Goal: Task Accomplishment & Management: Complete application form

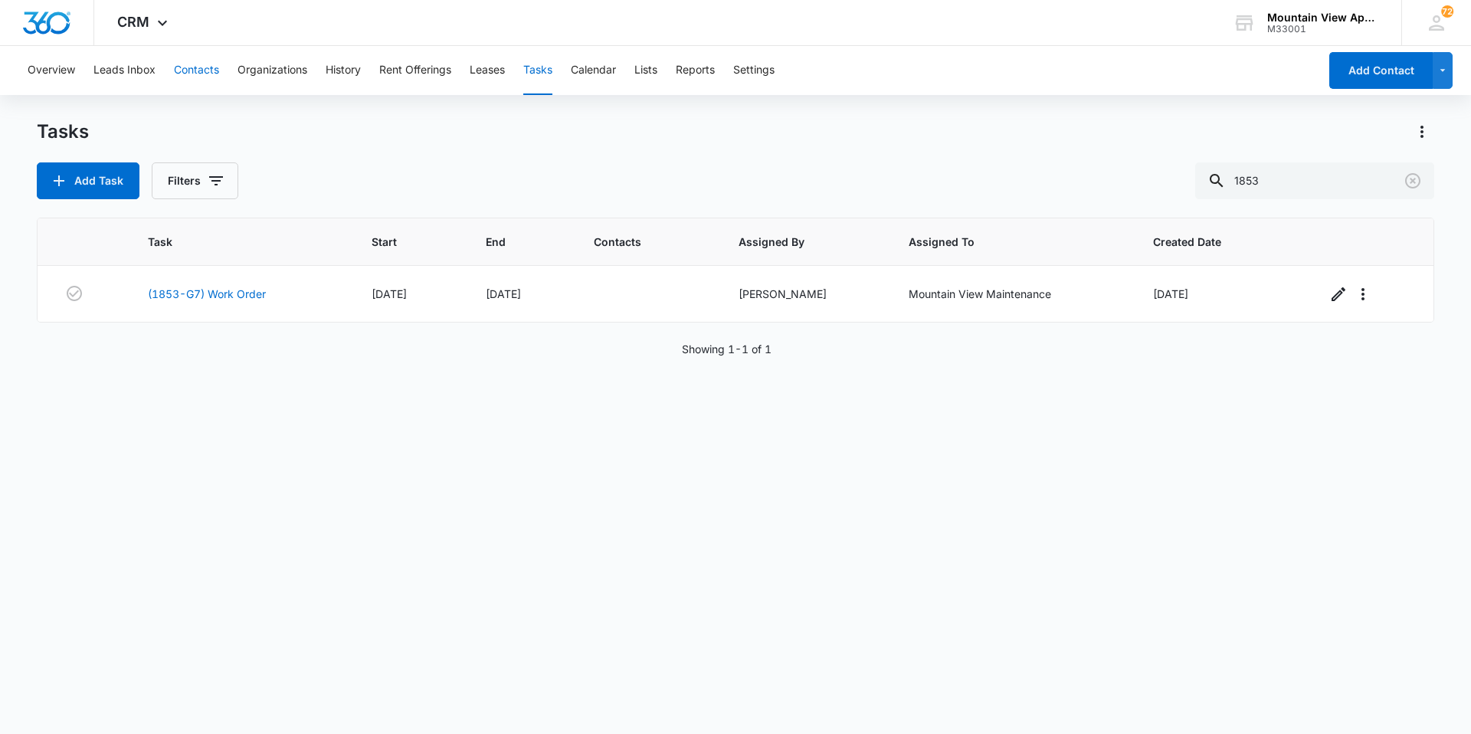
click at [218, 74] on button "Contacts" at bounding box center [196, 70] width 45 height 49
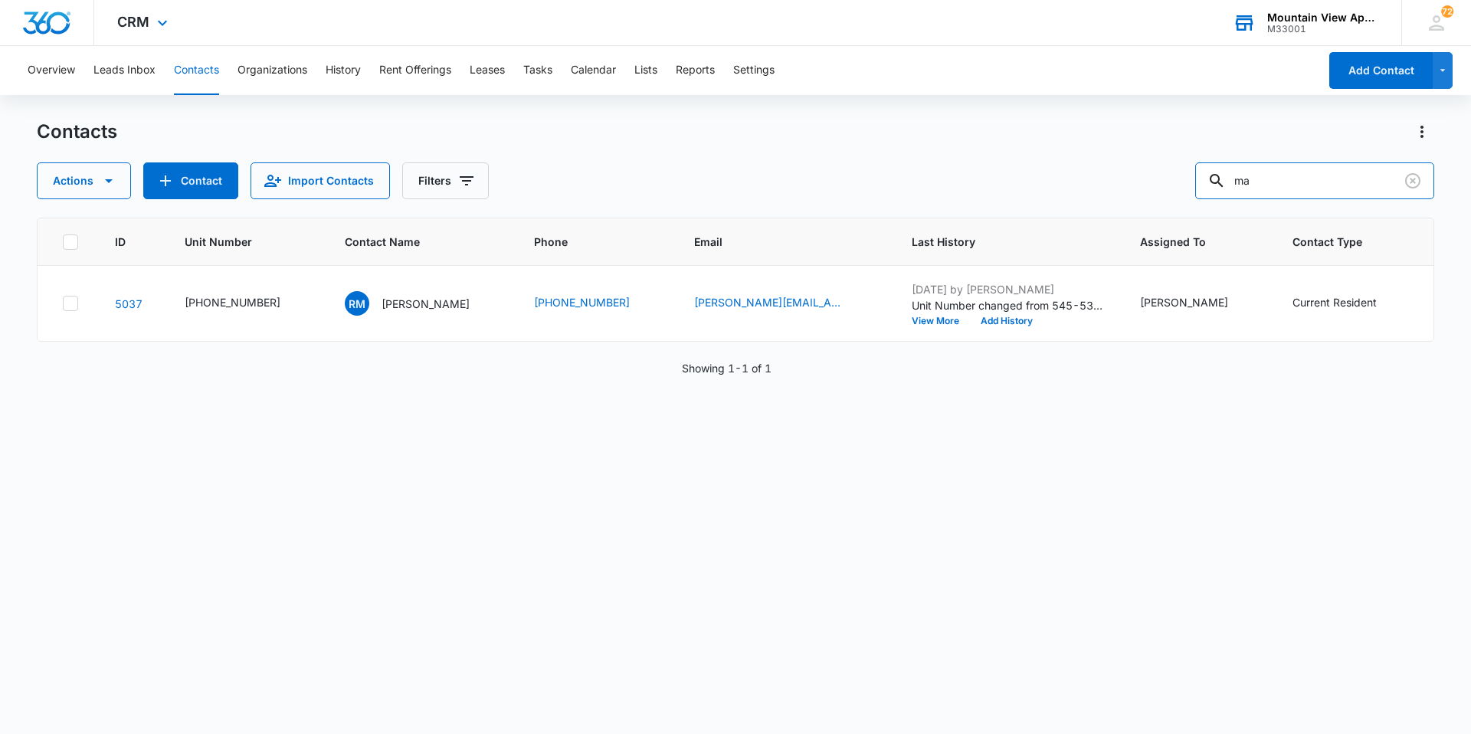
type input "m"
type input "browarny"
click at [410, 313] on div "LB [PERSON_NAME]" at bounding box center [407, 303] width 125 height 25
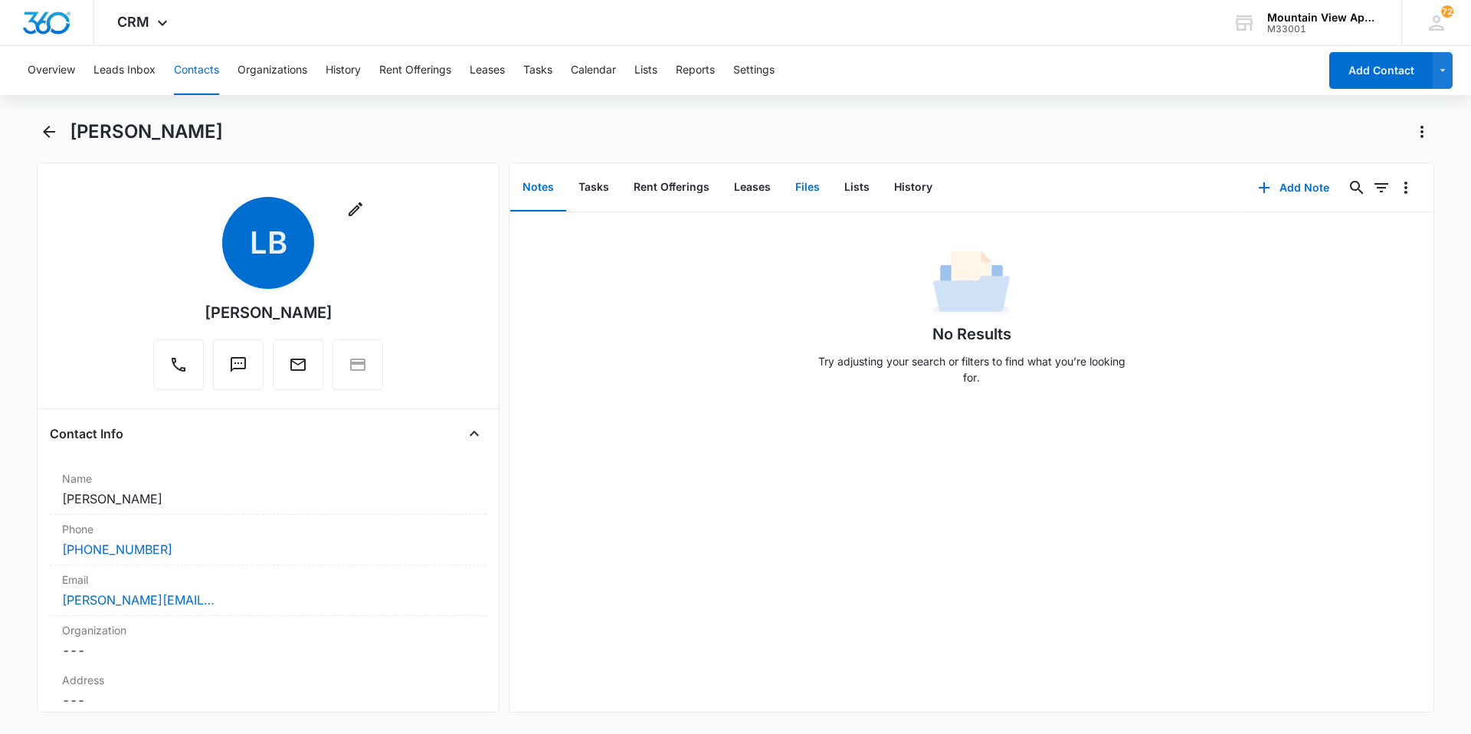
click at [818, 185] on button "Files" at bounding box center [807, 188] width 49 height 48
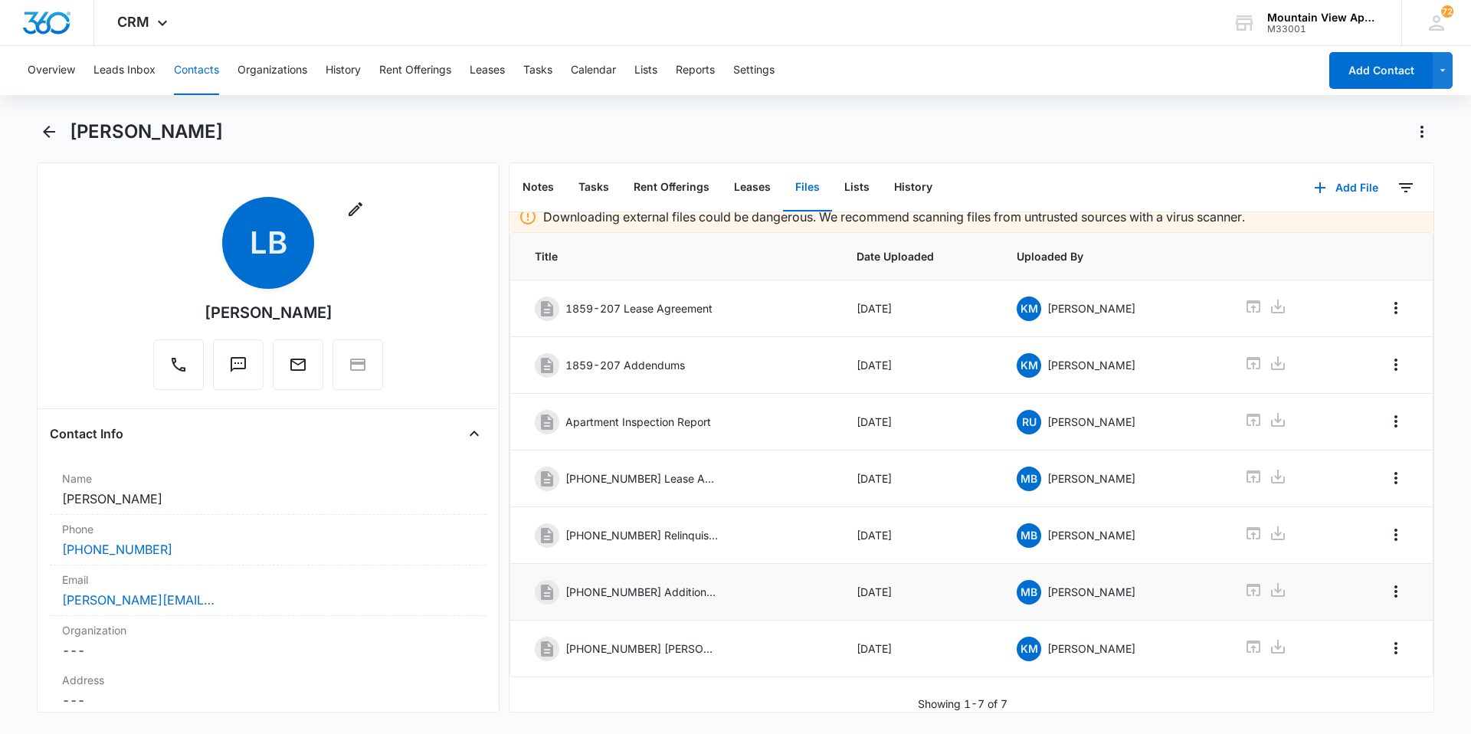
scroll to position [22, 0]
click at [1248, 581] on icon at bounding box center [1254, 590] width 18 height 18
click at [1247, 471] on icon at bounding box center [1254, 477] width 14 height 12
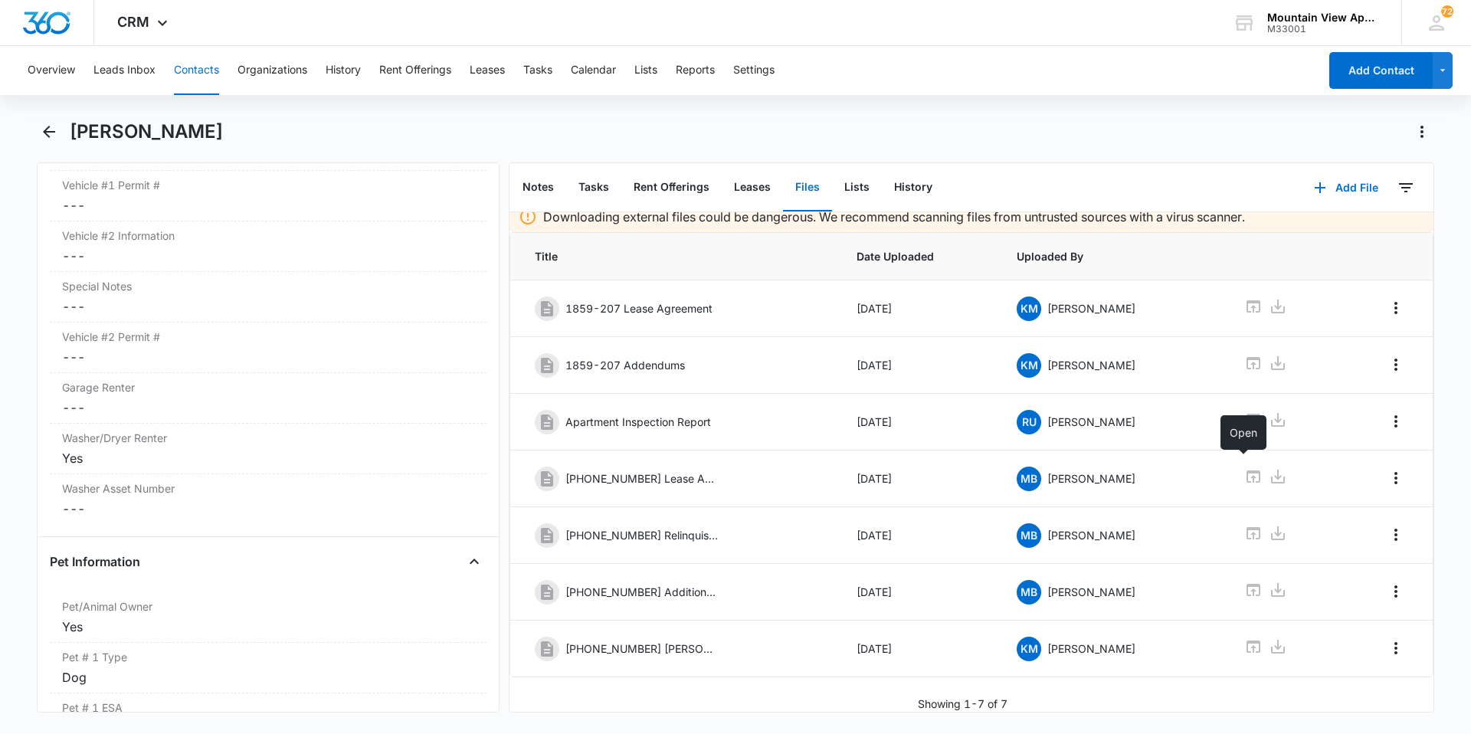
scroll to position [1420, 0]
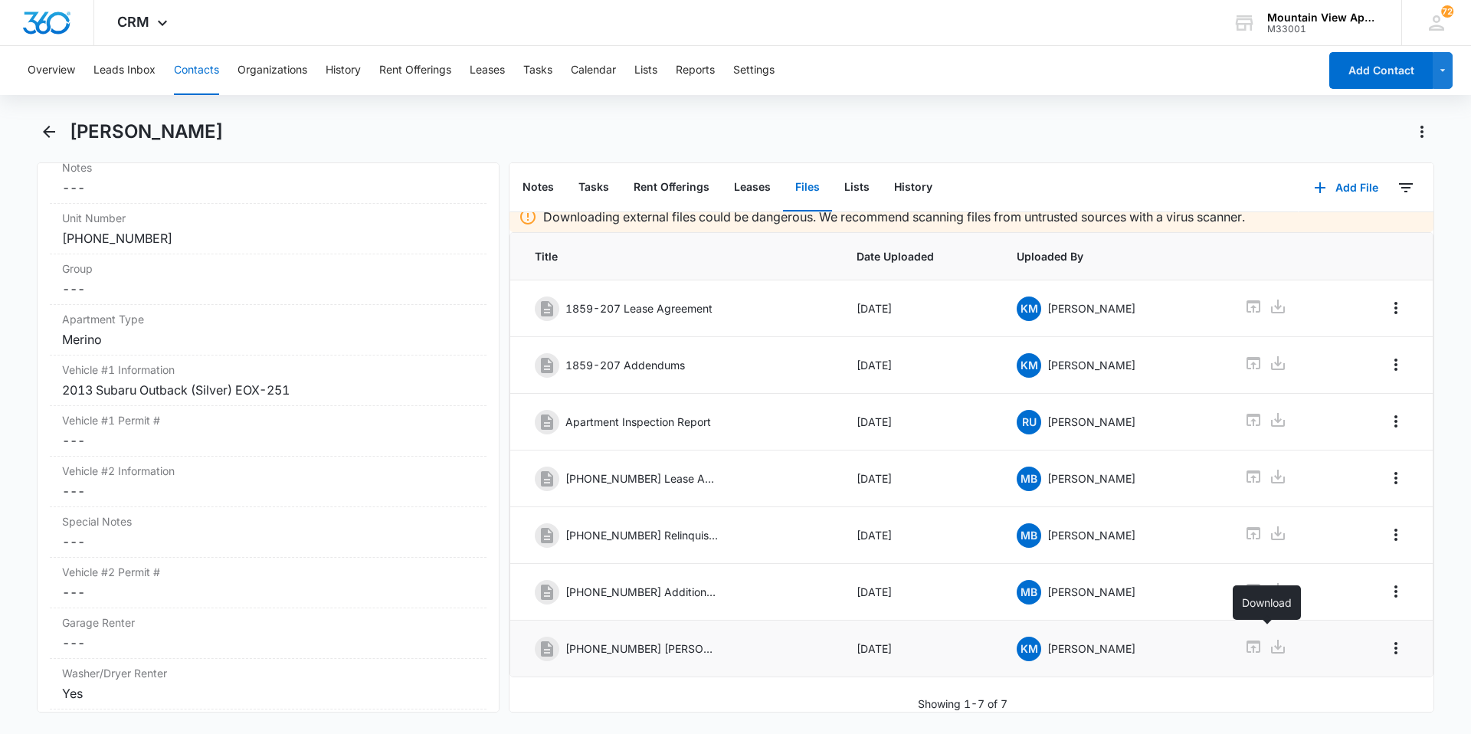
click at [1269, 639] on icon at bounding box center [1278, 647] width 18 height 18
click at [211, 84] on button "Contacts" at bounding box center [196, 70] width 45 height 49
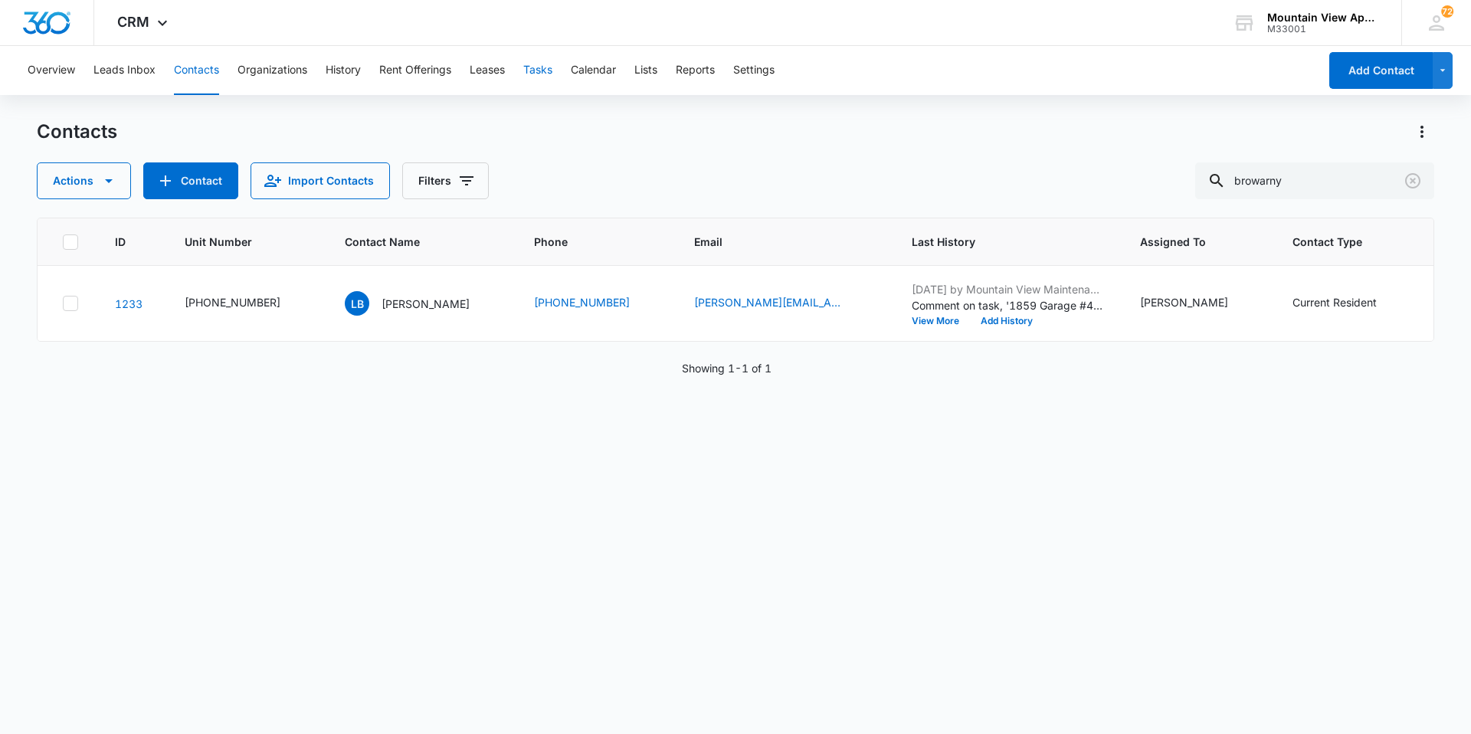
click at [553, 75] on button "Tasks" at bounding box center [537, 70] width 29 height 49
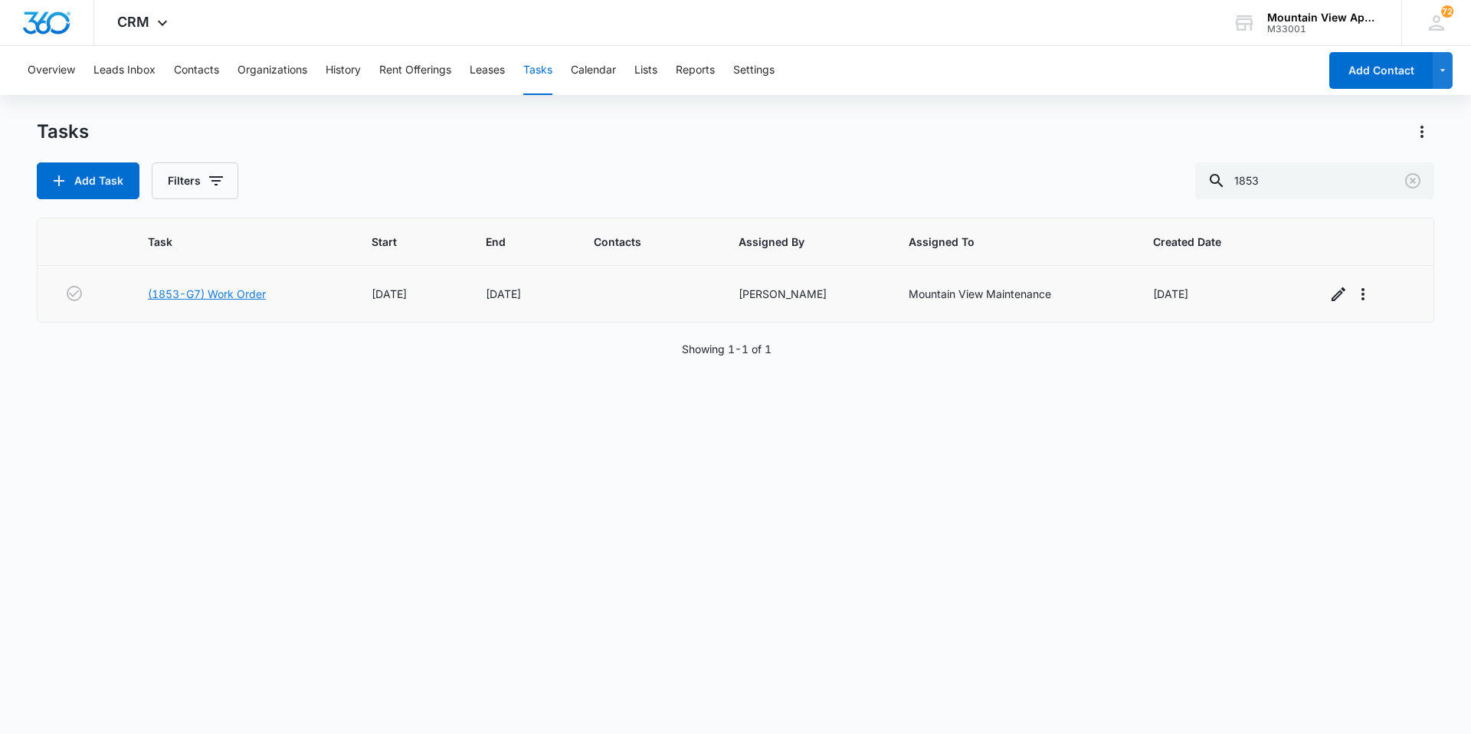
click at [233, 297] on link "(1853-G7) Work Order" at bounding box center [207, 294] width 118 height 16
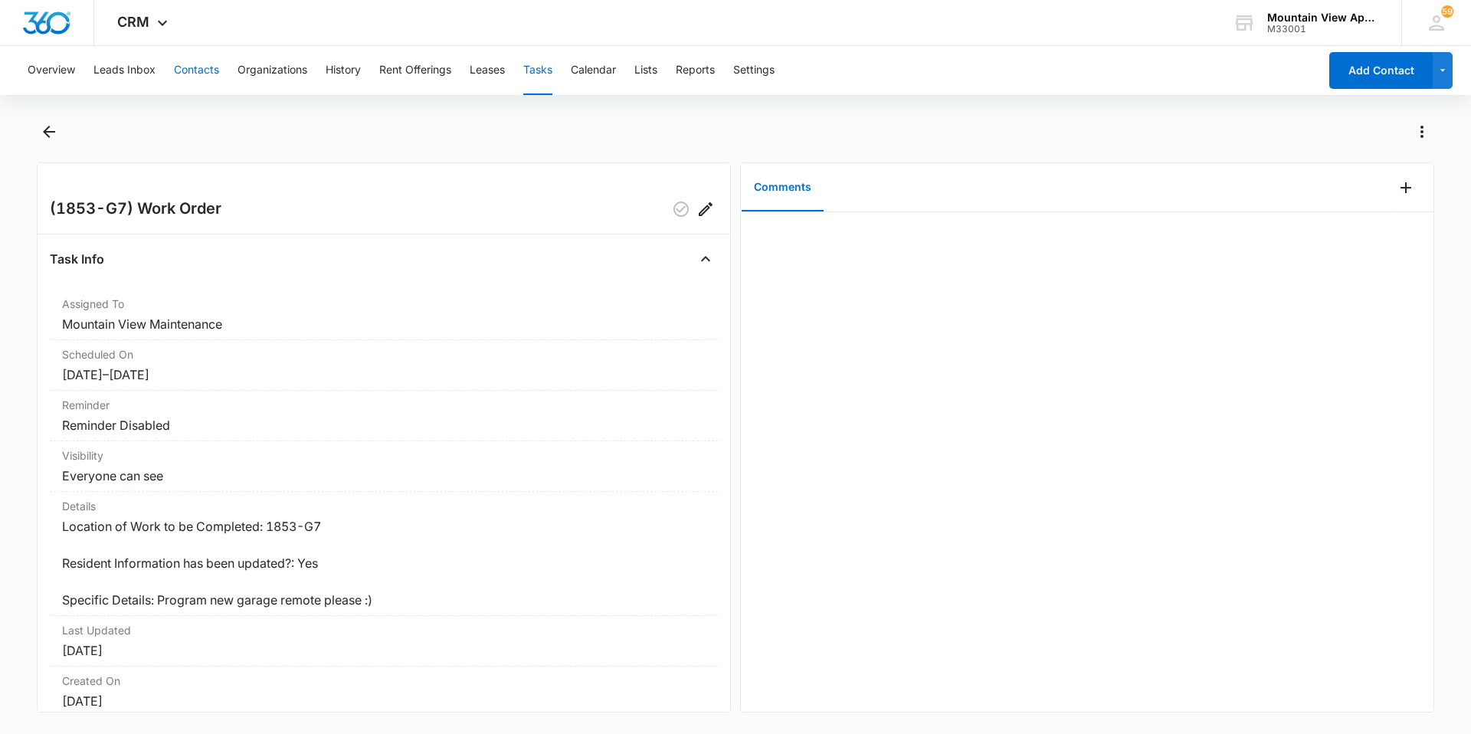
click at [202, 72] on button "Contacts" at bounding box center [196, 70] width 45 height 49
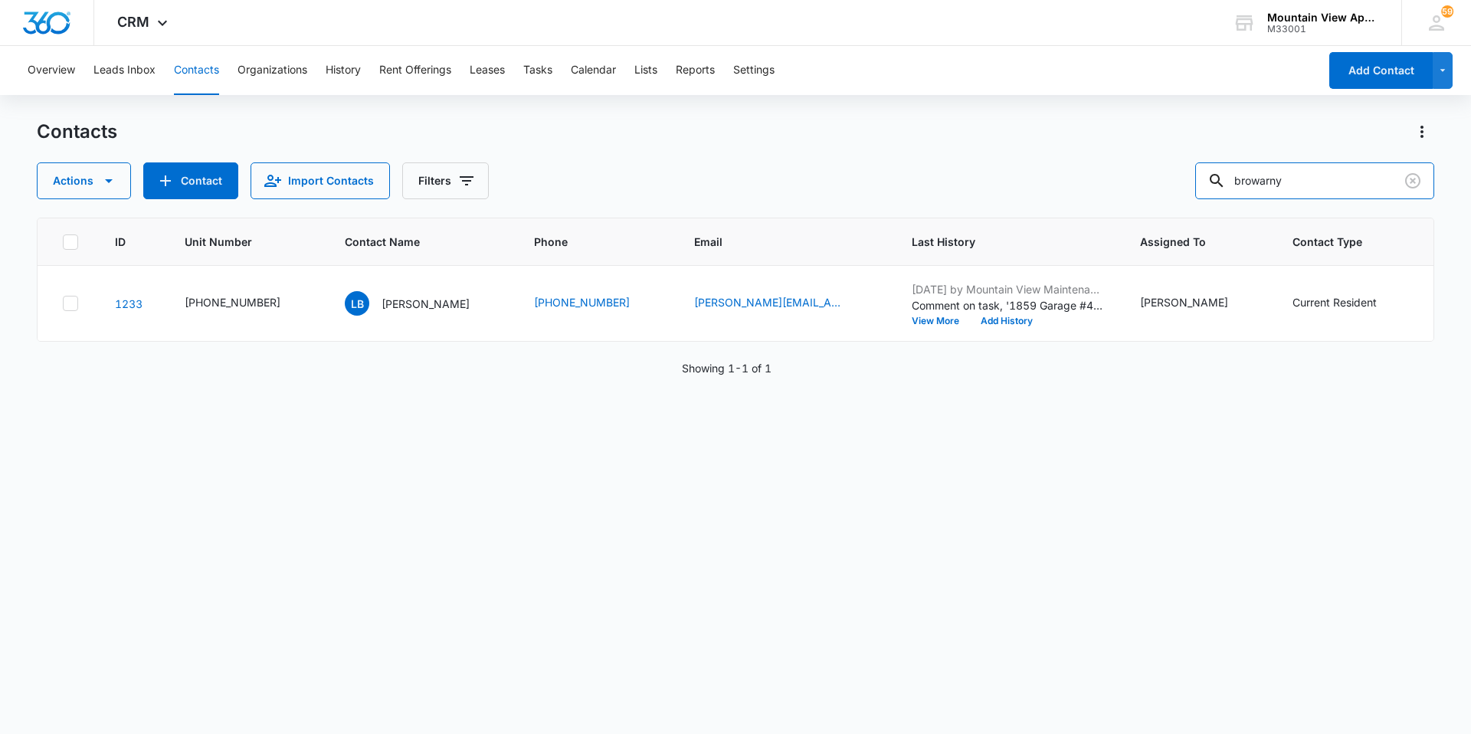
drag, startPoint x: 1296, startPoint y: 185, endPoint x: 1135, endPoint y: 187, distance: 160.9
click at [1135, 187] on div "Actions Contact Import Contacts Filters browarny" at bounding box center [736, 180] width 1398 height 37
click at [206, 80] on button "Contacts" at bounding box center [196, 70] width 45 height 49
type input "lloyd"
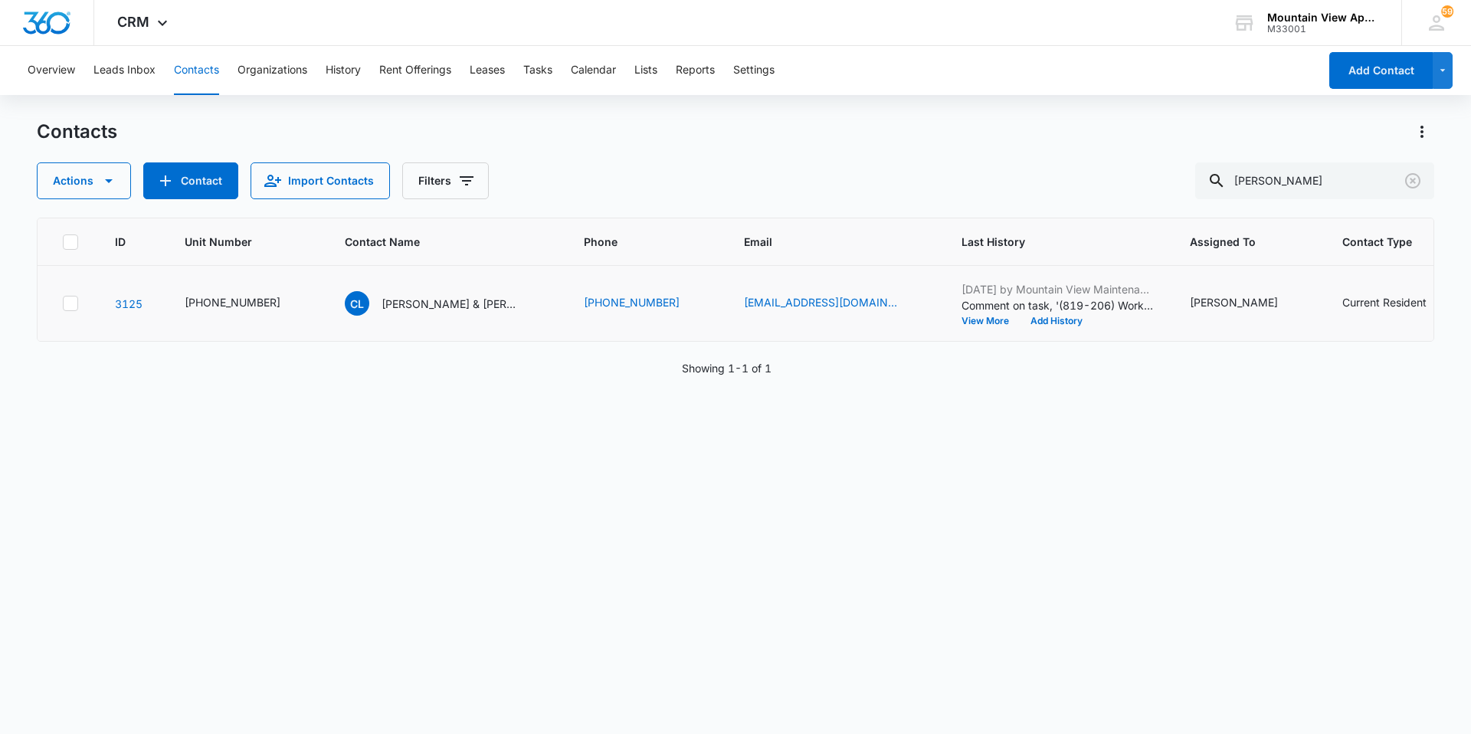
drag, startPoint x: 417, startPoint y: 303, endPoint x: 431, endPoint y: 338, distance: 37.9
click at [417, 303] on p "Cody Lloyd & Kaitlyn Keisling" at bounding box center [451, 304] width 138 height 16
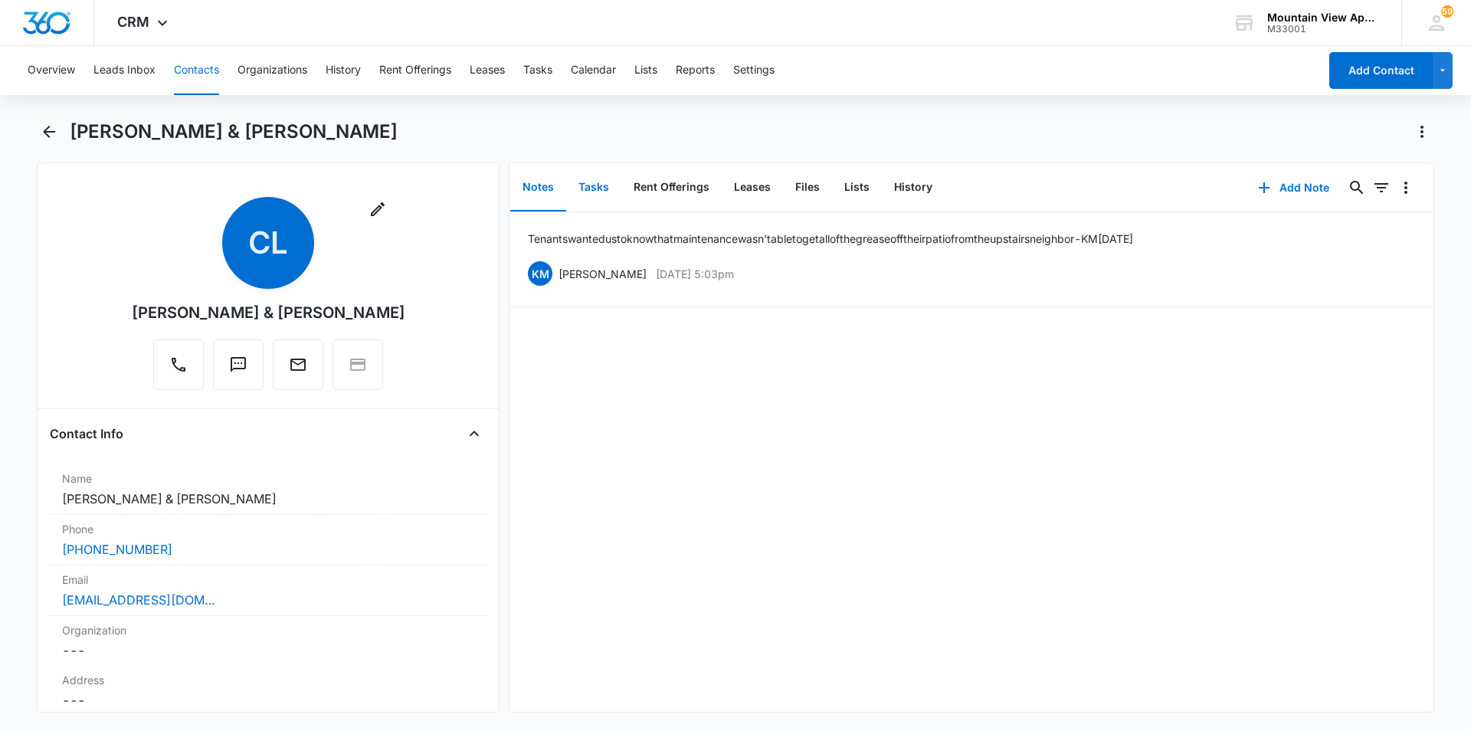
click at [601, 195] on button "Tasks" at bounding box center [593, 188] width 55 height 48
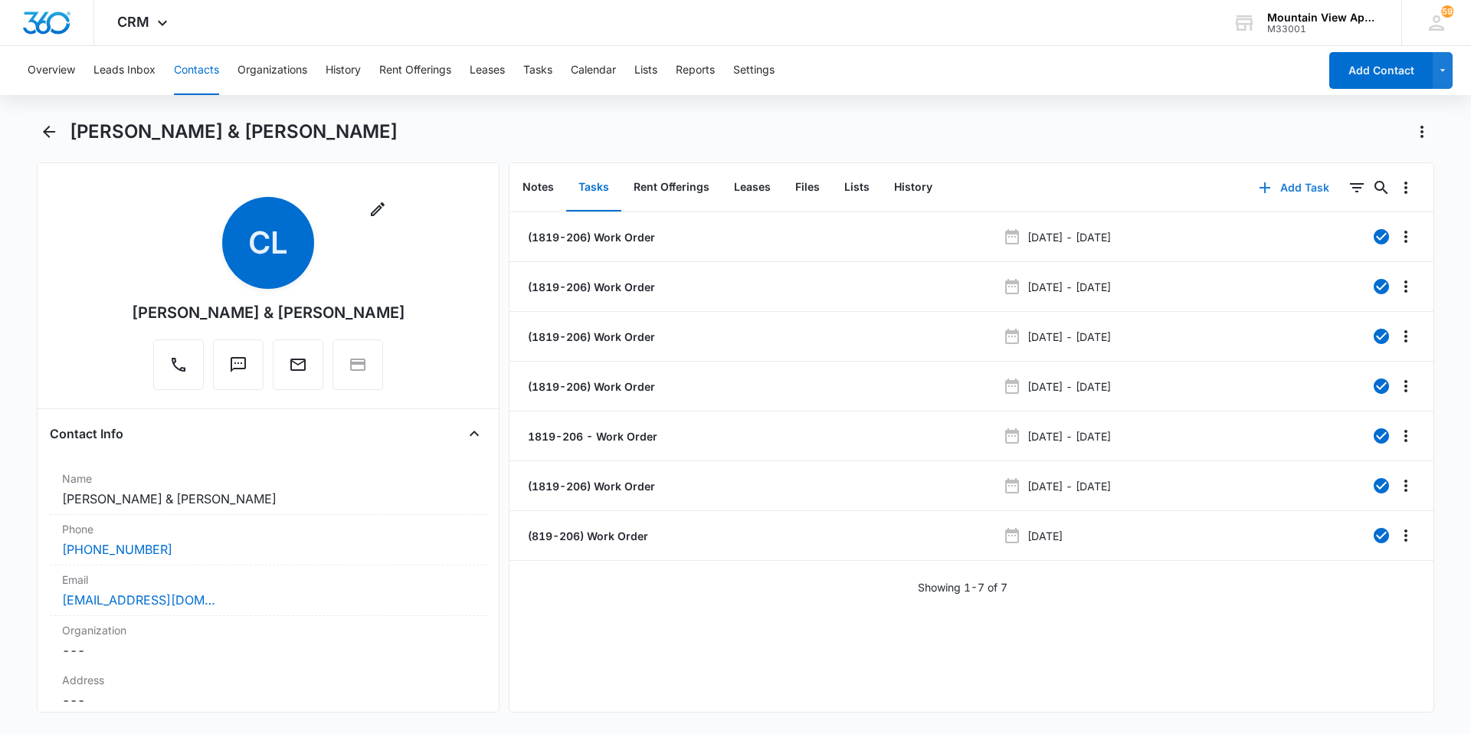
click at [1280, 196] on button "Add Task" at bounding box center [1294, 187] width 101 height 37
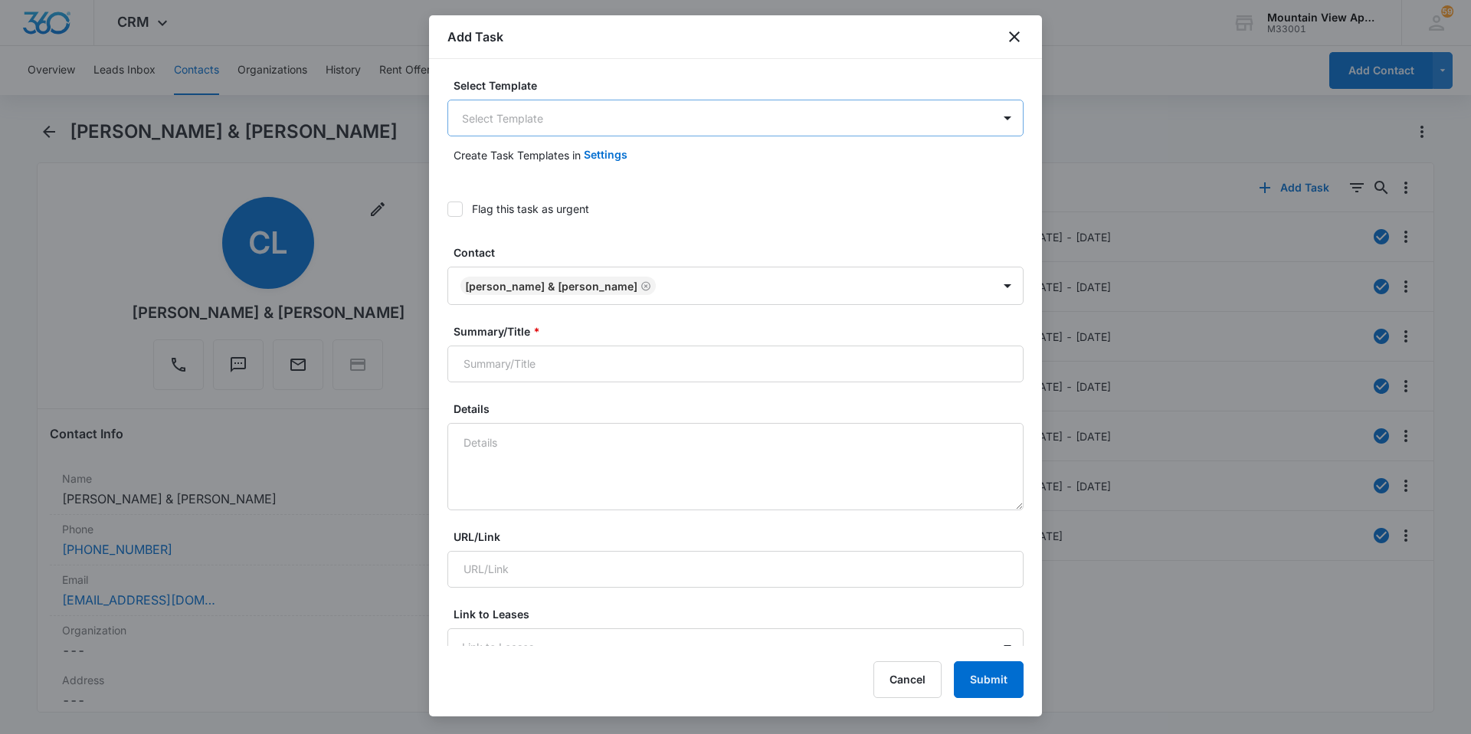
click at [610, 110] on body "CRM Apps Reputation Websites Forms CRM Email Social Content Ads Intelligence Fi…" at bounding box center [735, 367] width 1471 height 734
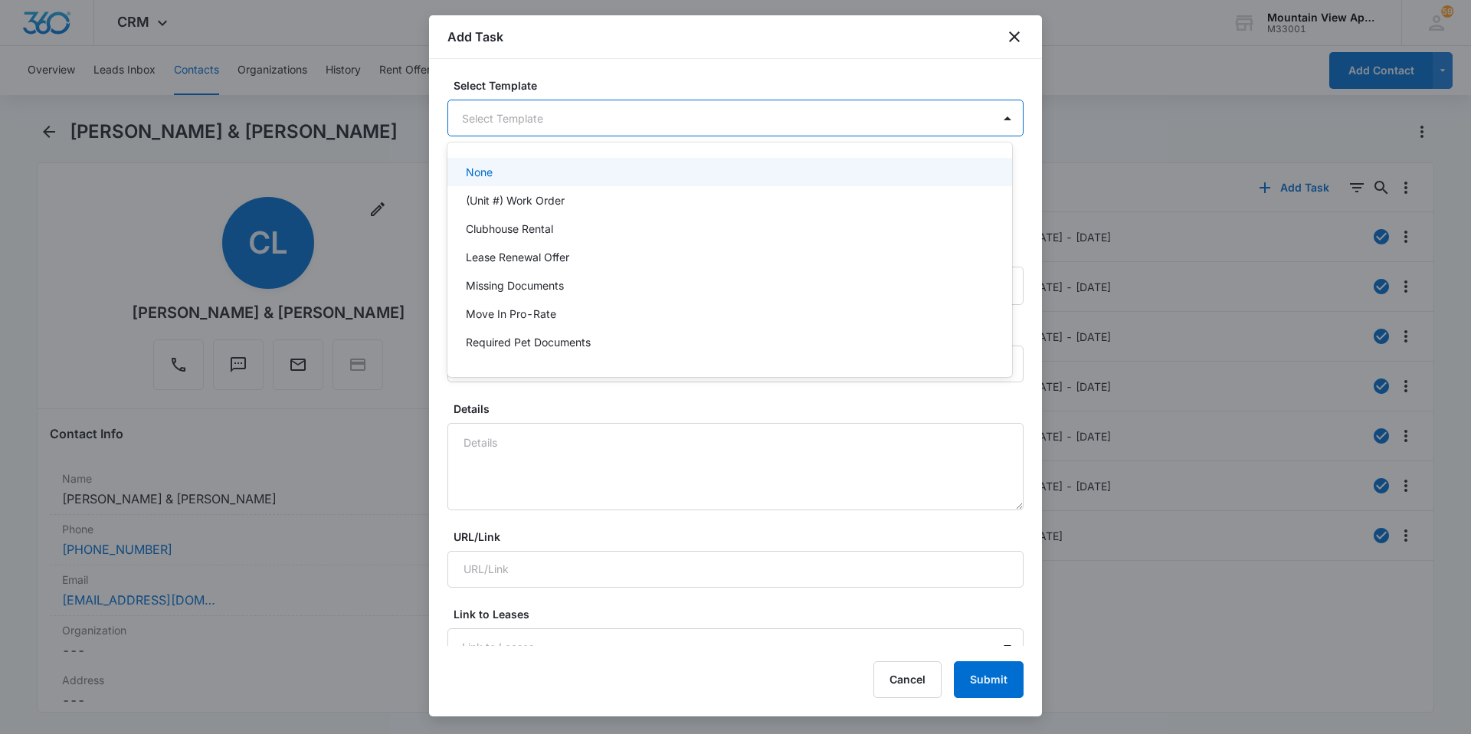
click at [1005, 41] on div at bounding box center [735, 367] width 1471 height 734
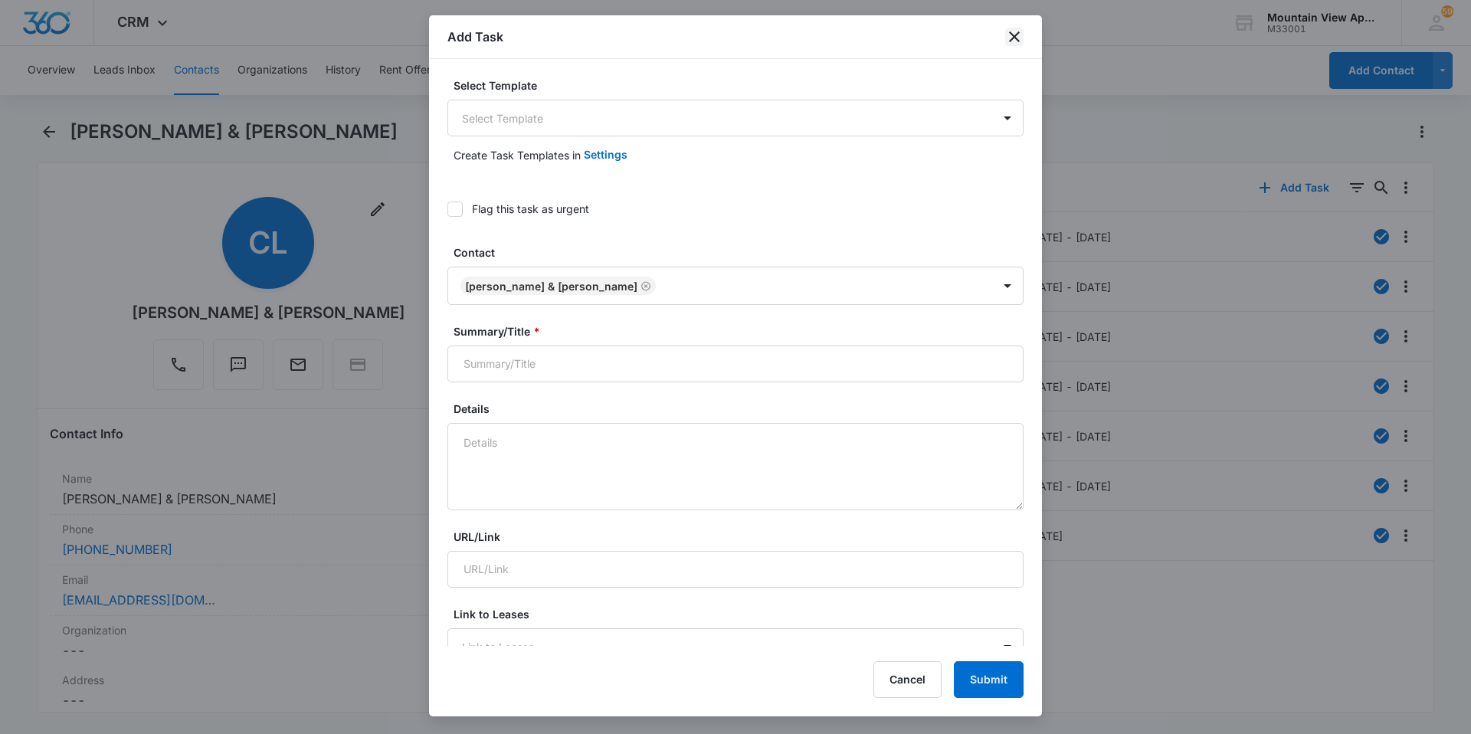
click at [1007, 42] on icon "close" at bounding box center [1014, 37] width 18 height 18
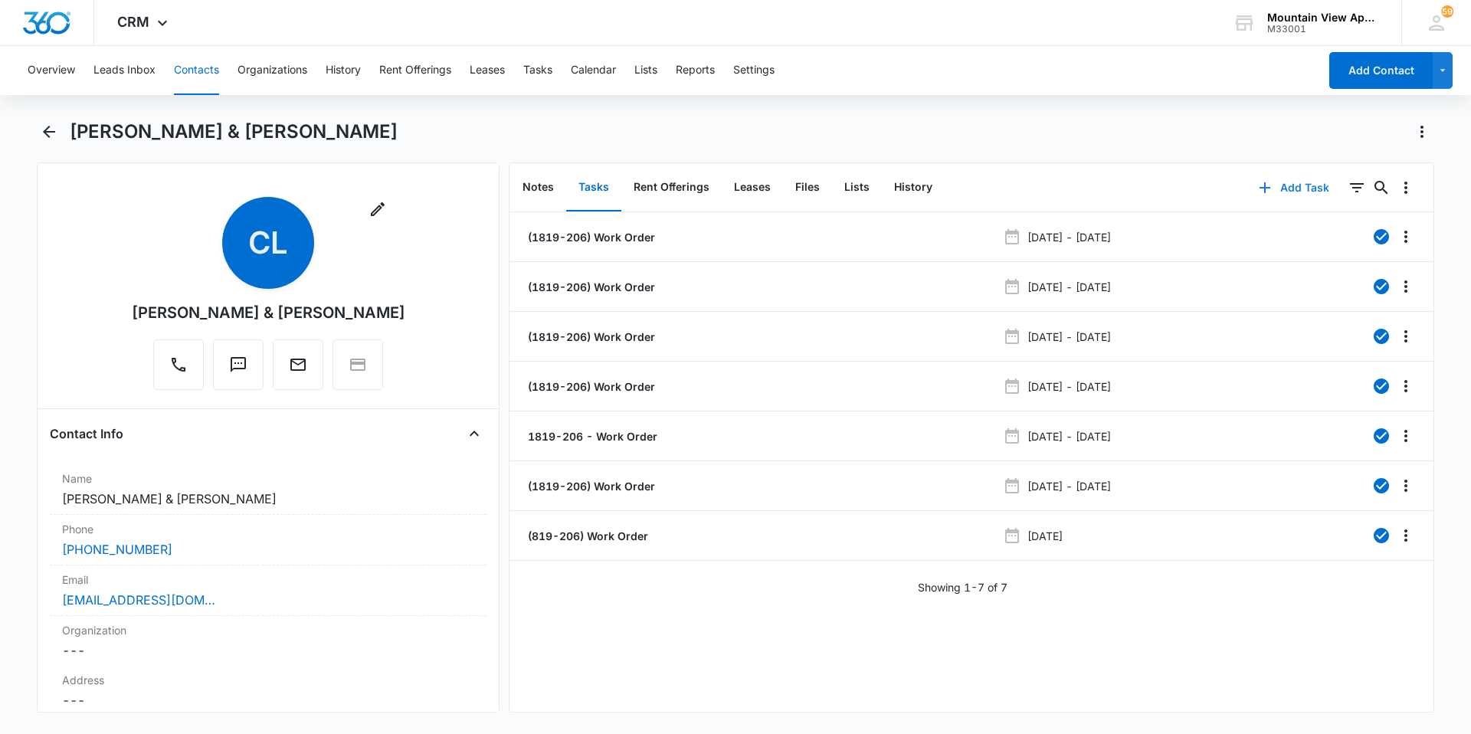
click at [1287, 192] on button "Add Task" at bounding box center [1294, 187] width 101 height 37
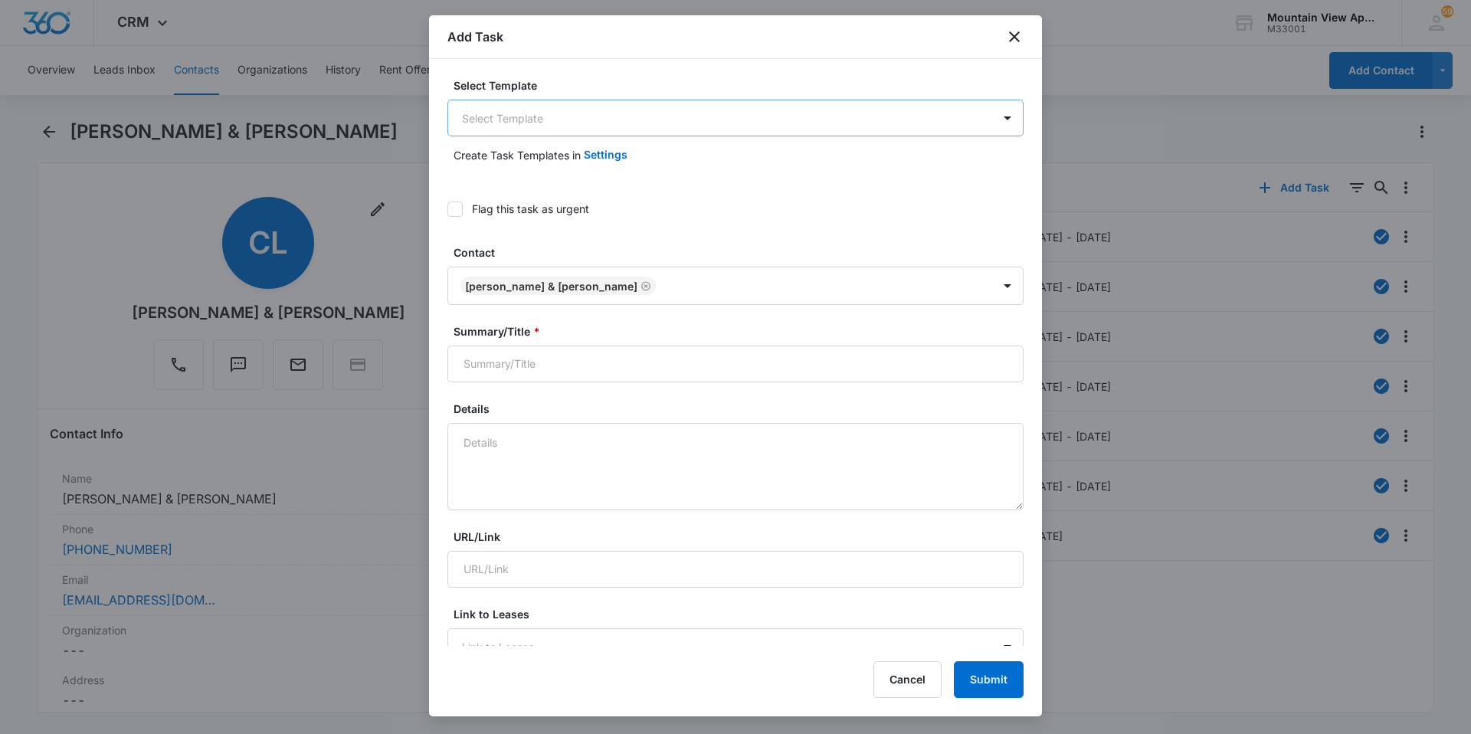
click at [517, 116] on body "CRM Apps Reputation Websites Forms CRM Email Social Content Ads Intelligence Fi…" at bounding box center [735, 367] width 1471 height 734
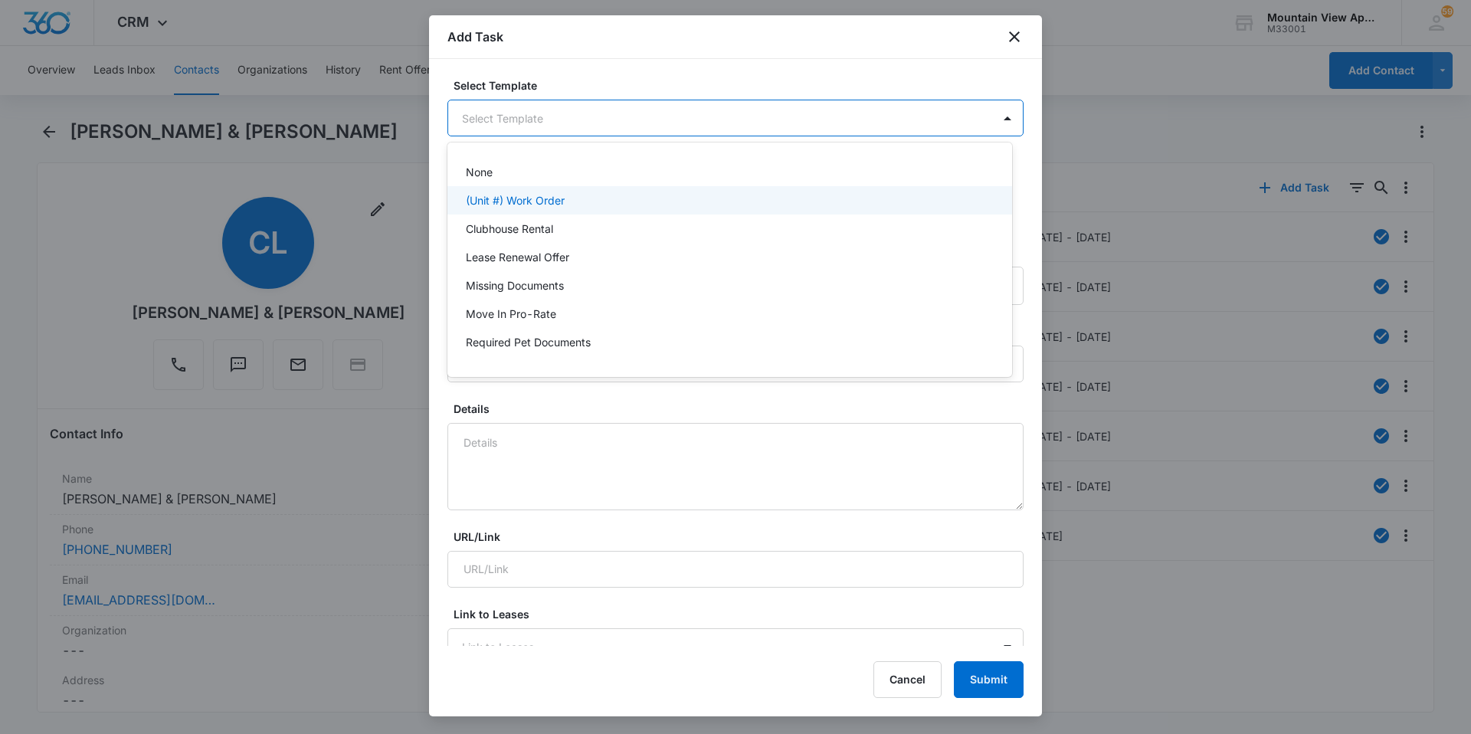
click at [536, 203] on p "(Unit #) Work Order" at bounding box center [515, 200] width 99 height 16
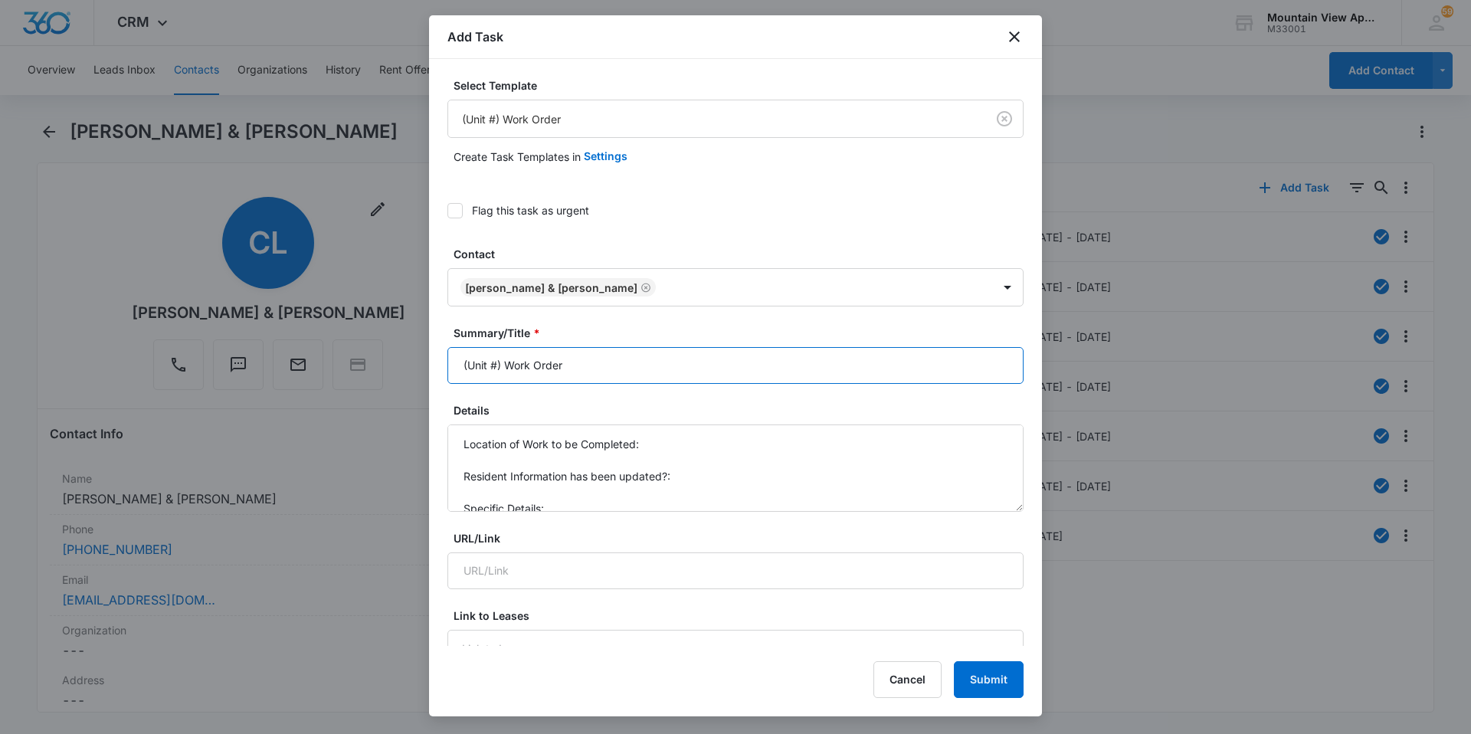
click at [497, 362] on input "(Unit #) Work Order" at bounding box center [736, 365] width 576 height 37
type input "(1819-206) Work Order"
click at [670, 449] on textarea "Location of Work to be Completed: Resident Information has been updated?: Speci…" at bounding box center [736, 468] width 576 height 87
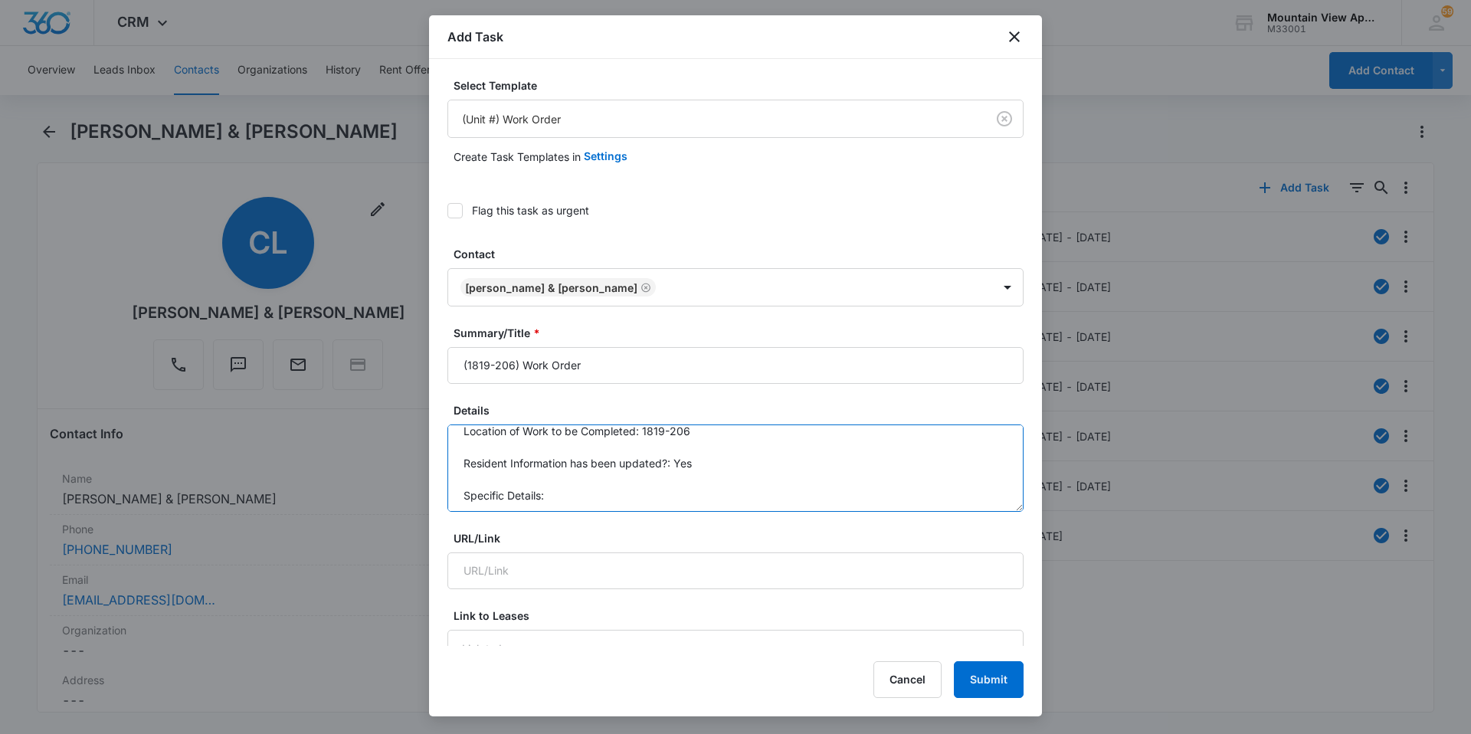
scroll to position [16, 0]
click at [575, 496] on textarea "Location of Work to be Completed: 1819-206 Resident Information has been update…" at bounding box center [736, 468] width 576 height 87
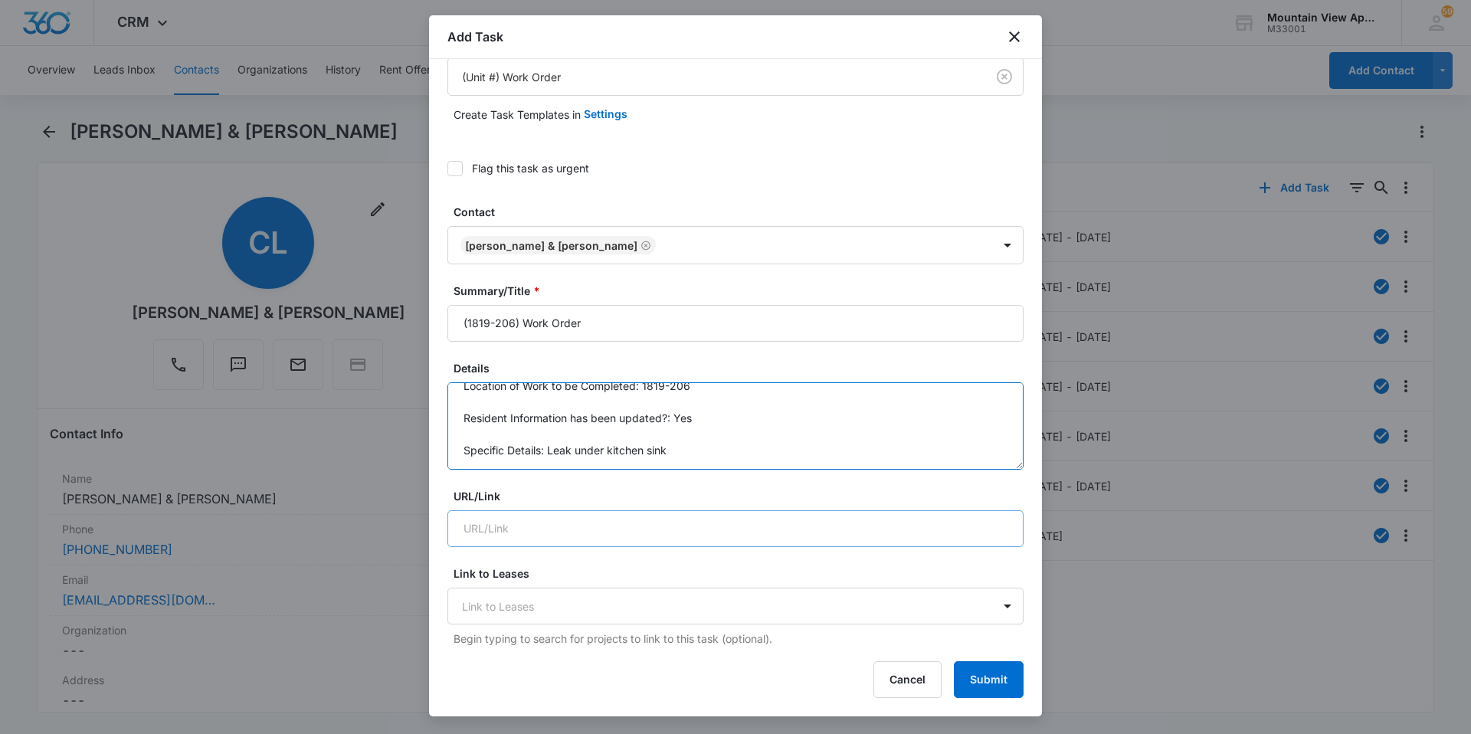
scroll to position [153, 0]
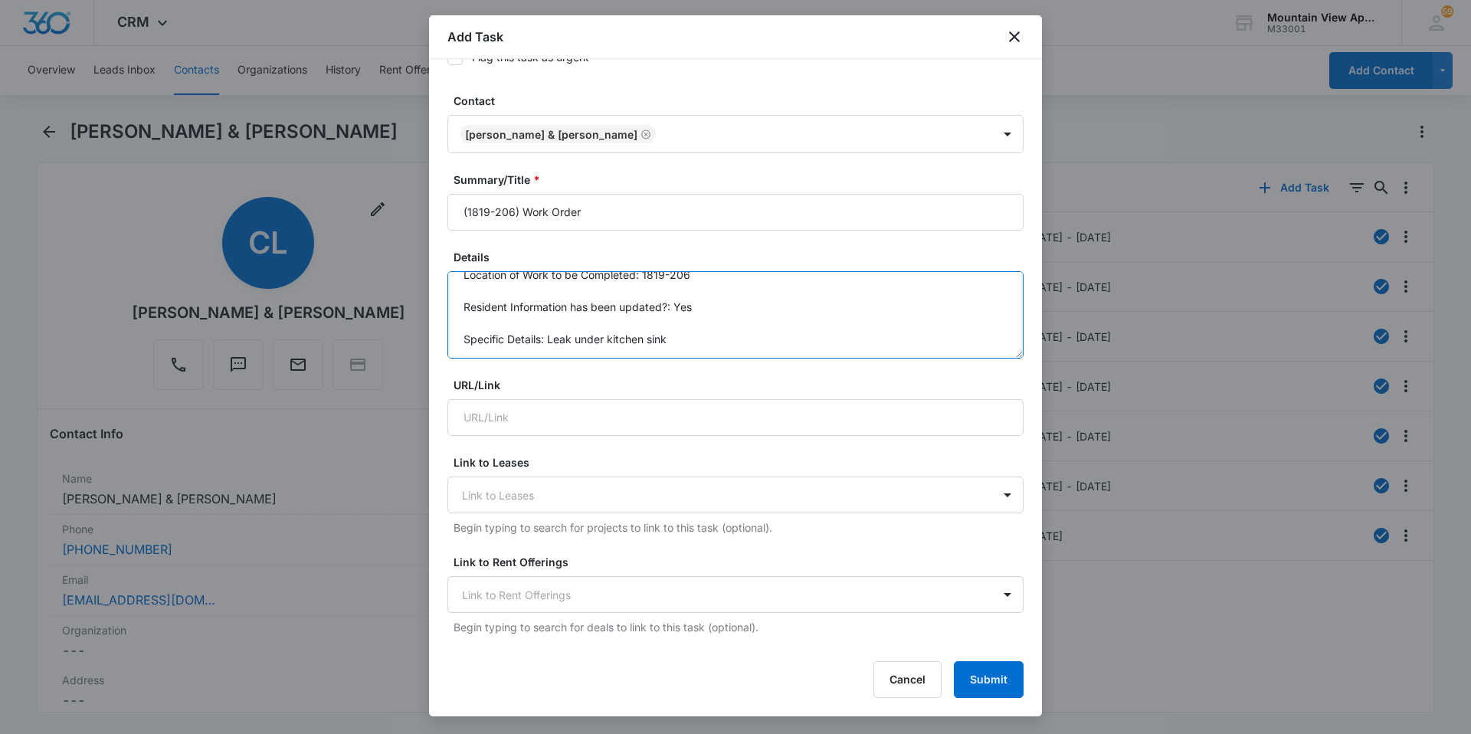
click at [551, 341] on textarea "Location of Work to be Completed: 1819-206 Resident Information has been update…" at bounding box center [736, 314] width 576 height 87
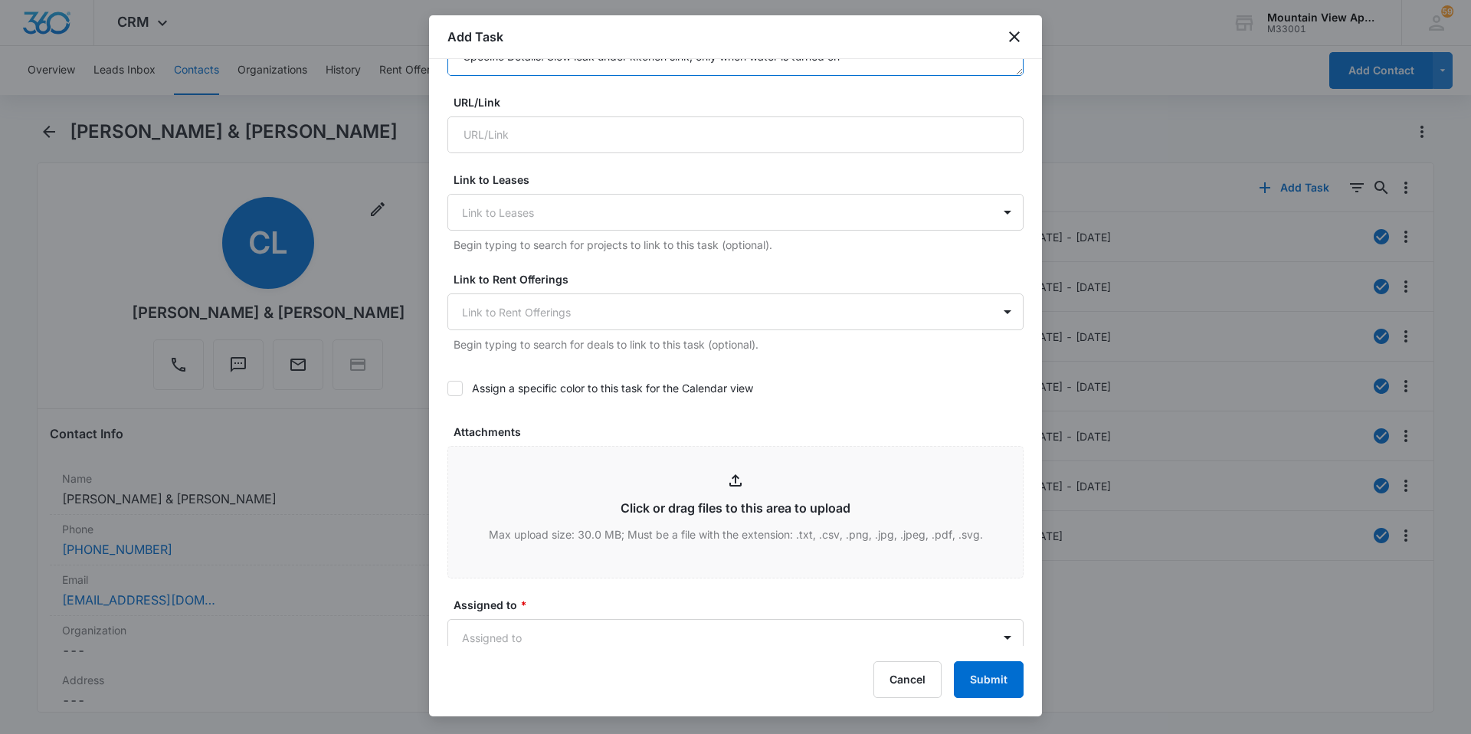
scroll to position [690, 0]
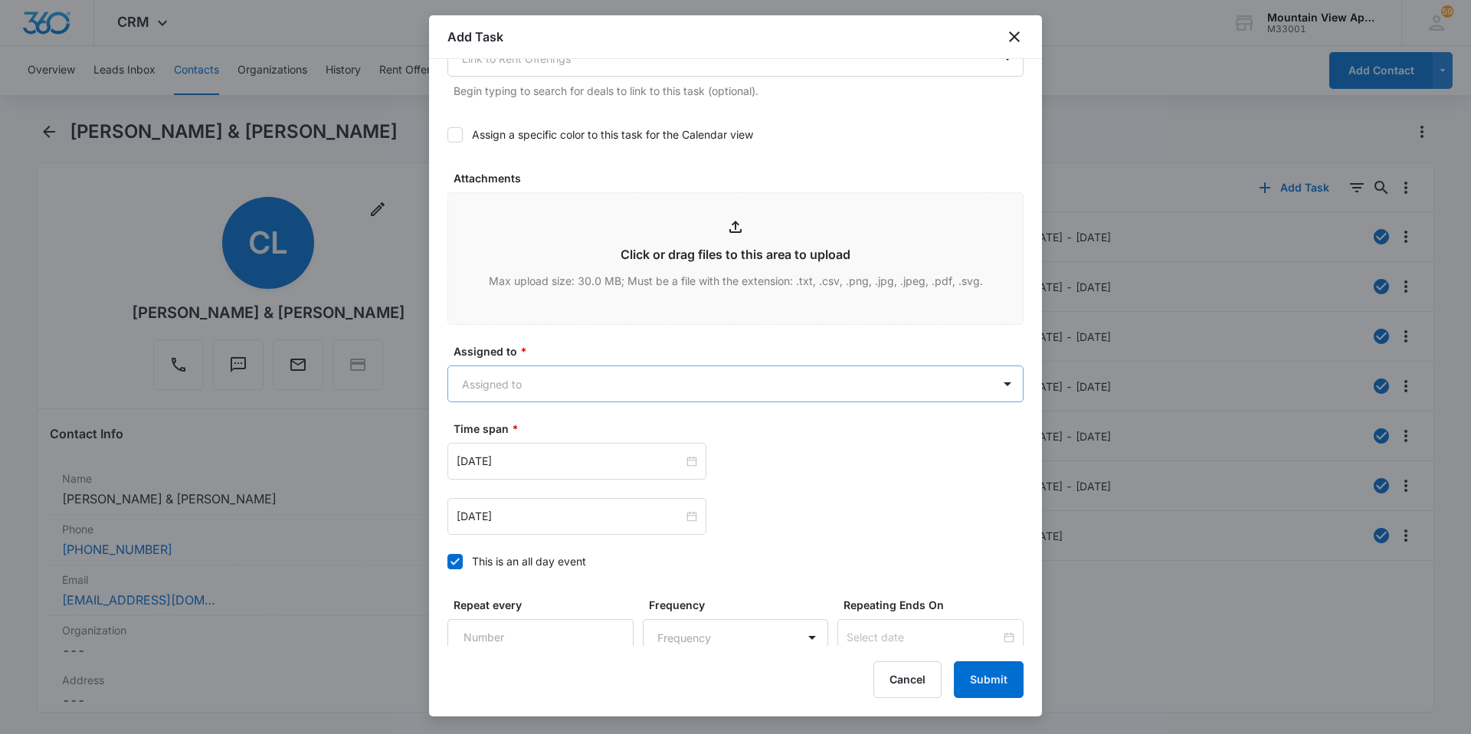
type textarea "Location of Work to be Completed: 1819-206 Resident Information has been update…"
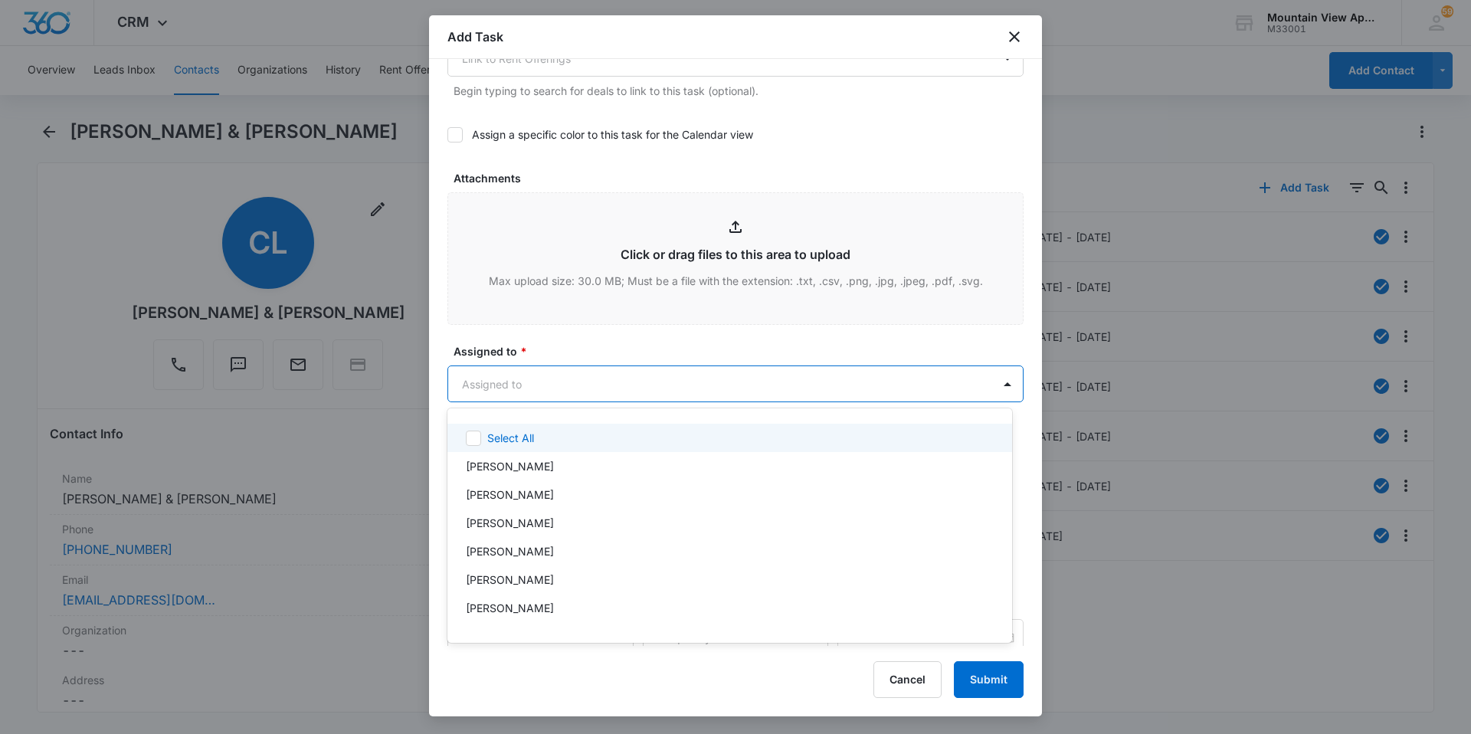
click at [615, 395] on body "CRM Apps Reputation Websites Forms CRM Email Social Content Ads Intelligence Fi…" at bounding box center [735, 367] width 1471 height 734
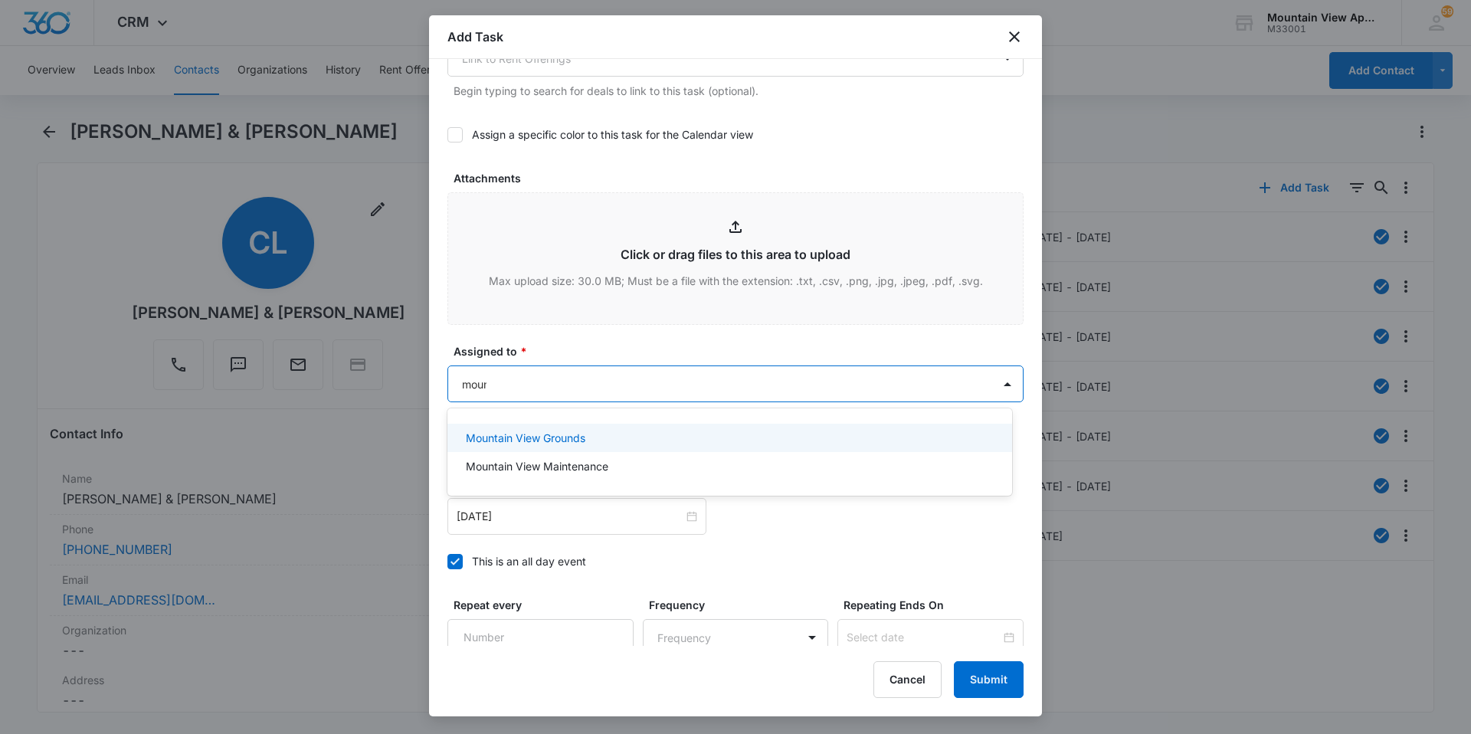
type input "mount"
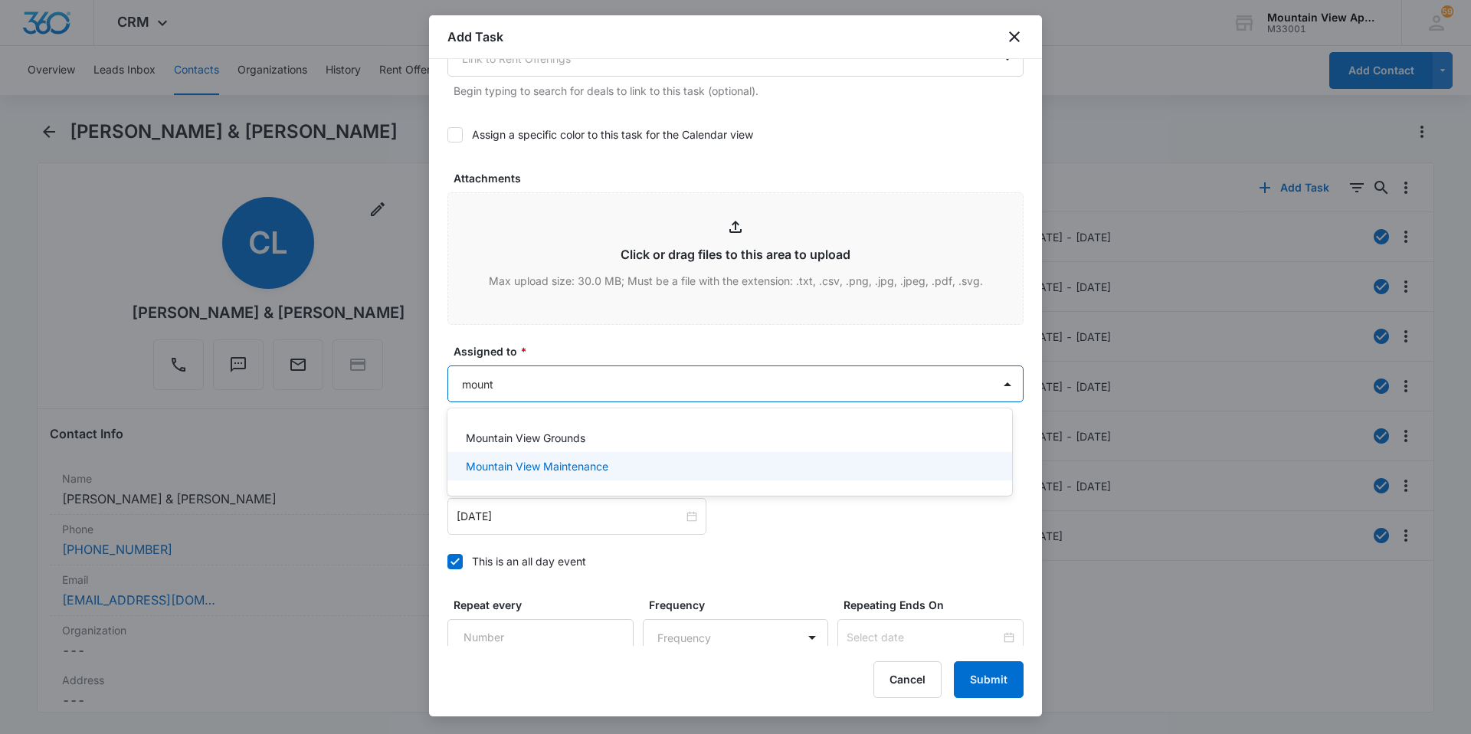
click at [635, 457] on div "Mountain View Maintenance" at bounding box center [730, 466] width 565 height 28
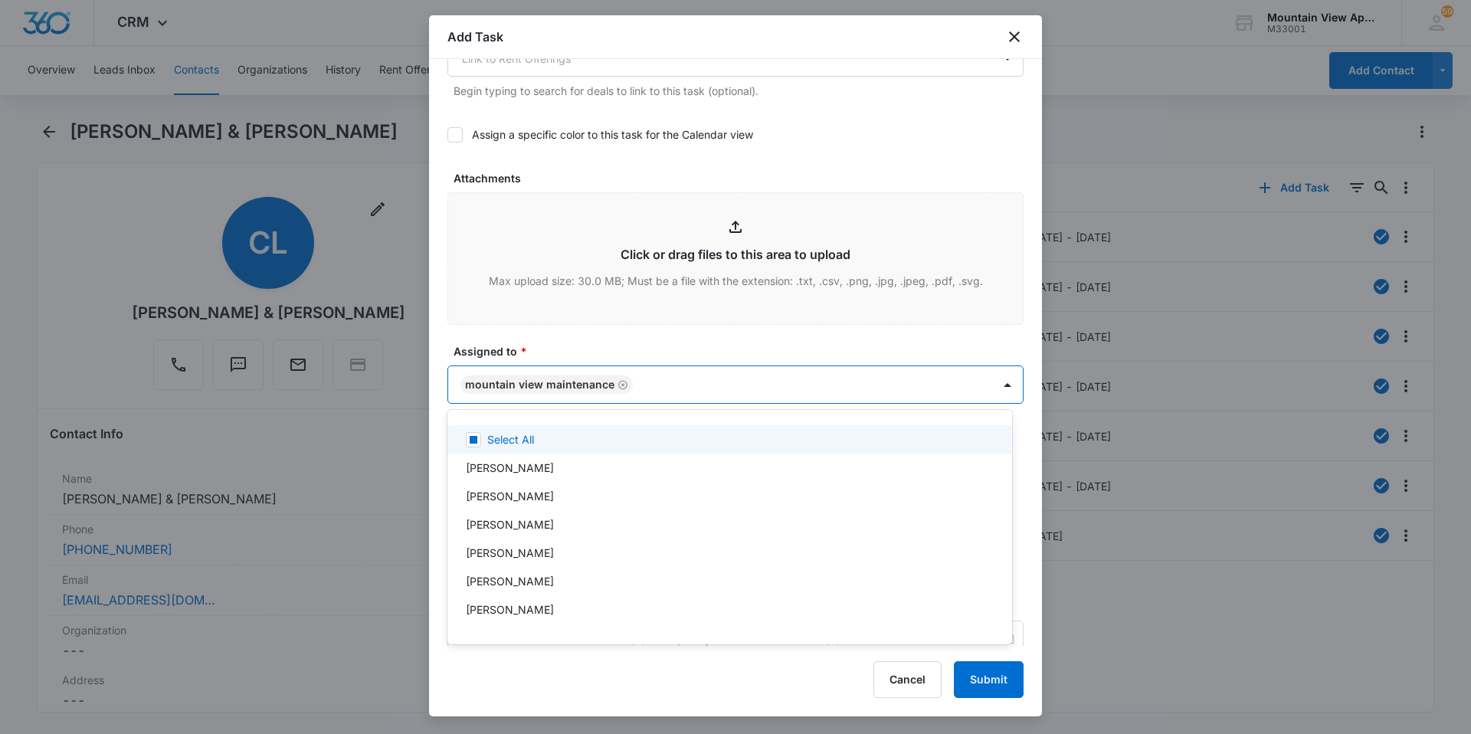
click at [711, 335] on div at bounding box center [735, 367] width 1471 height 734
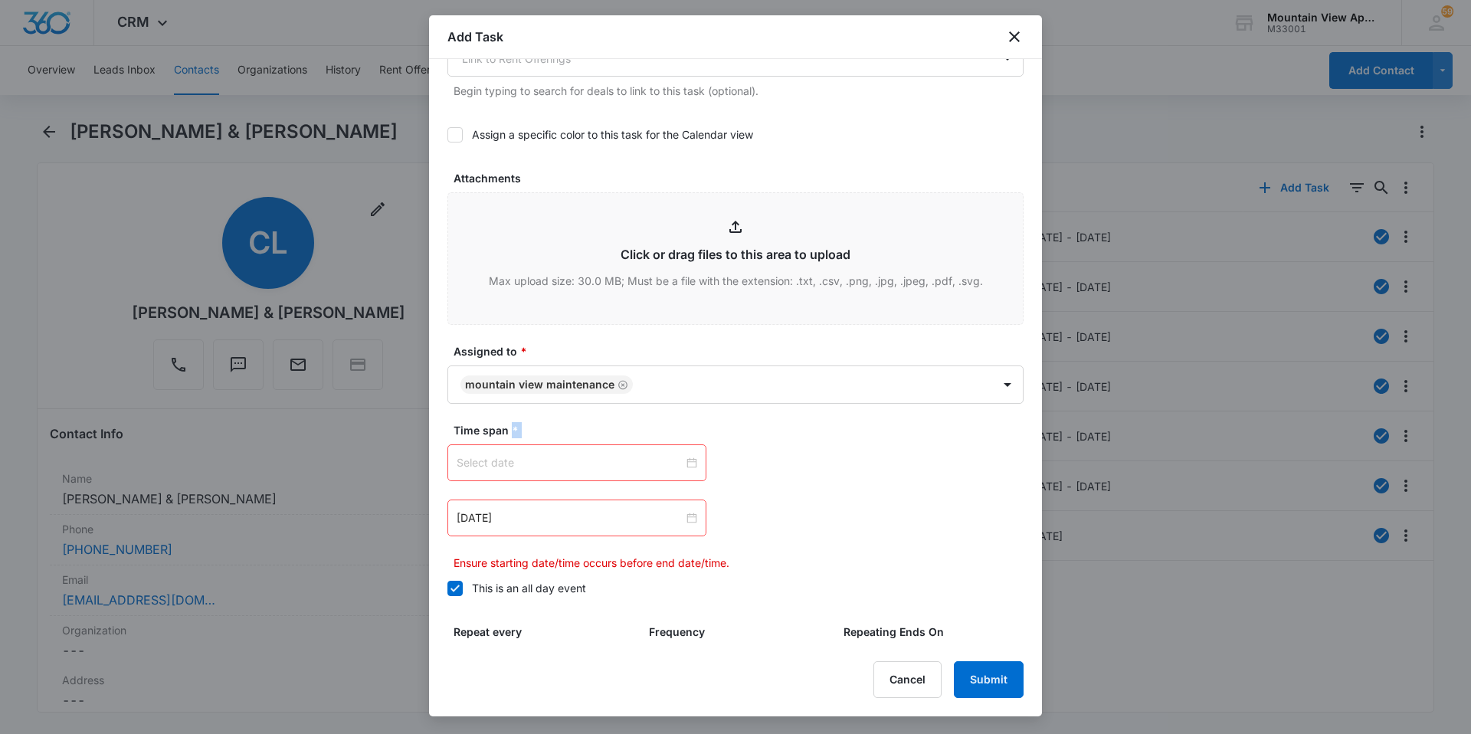
click at [688, 464] on div at bounding box center [577, 462] width 241 height 17
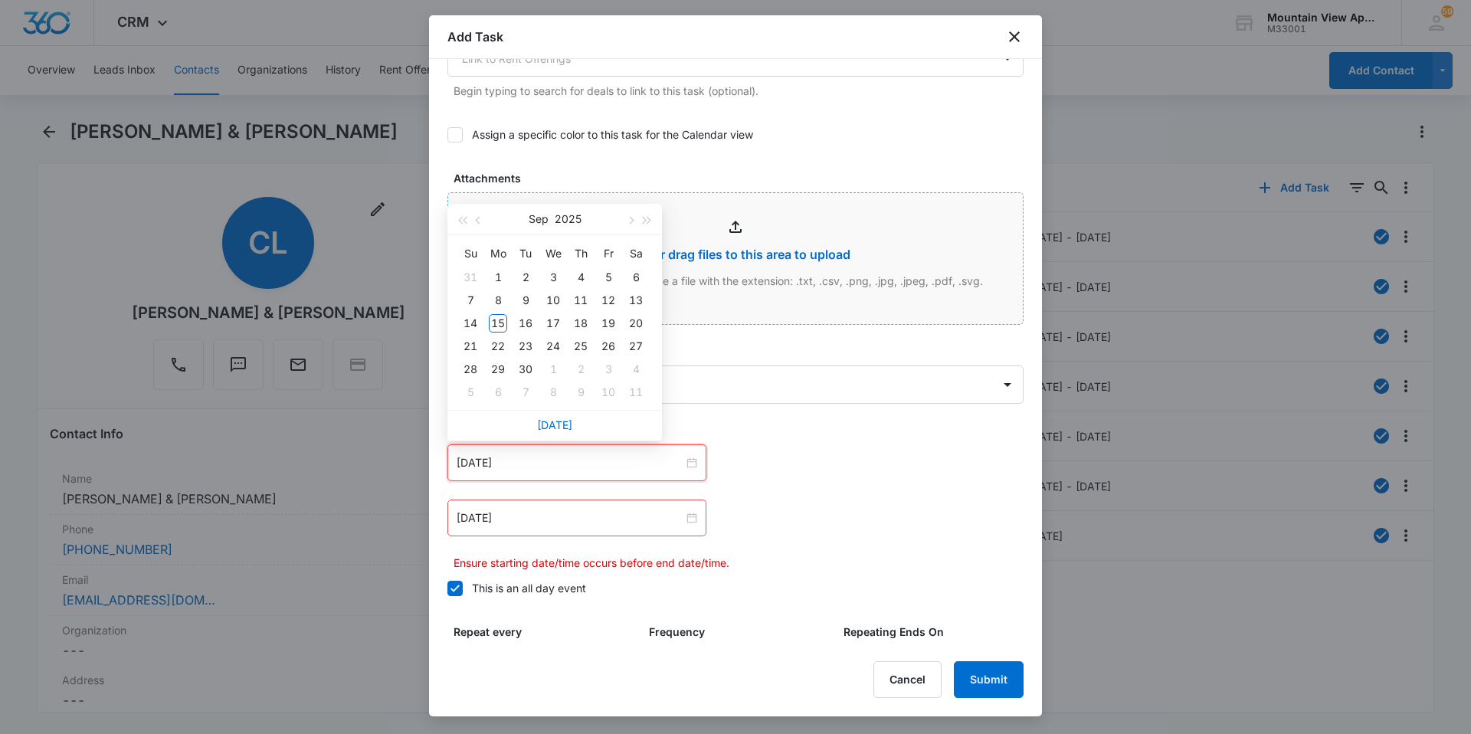
type input "Sep 17, 2025"
type input "Sep 15, 2025"
click at [504, 328] on div "15" at bounding box center [498, 323] width 18 height 18
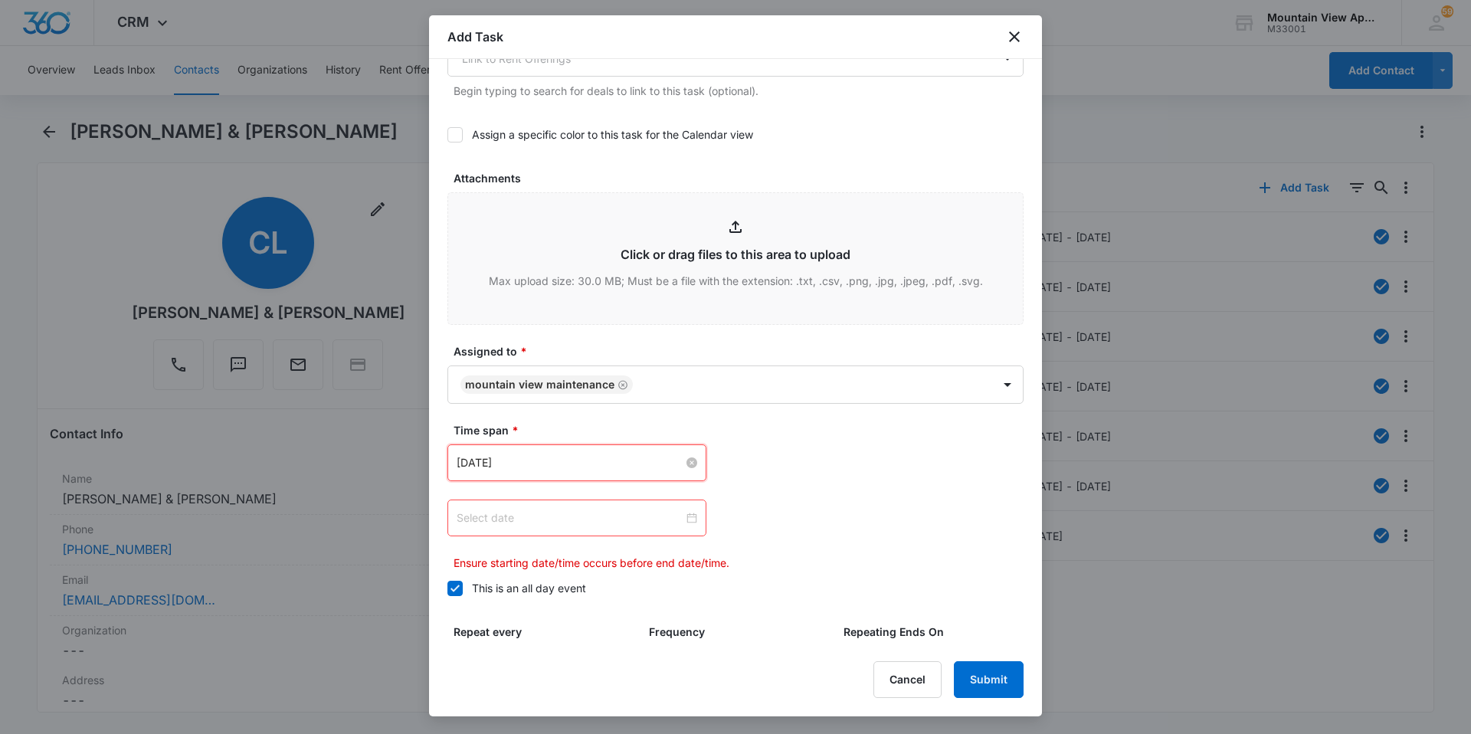
click at [689, 517] on div at bounding box center [577, 518] width 241 height 17
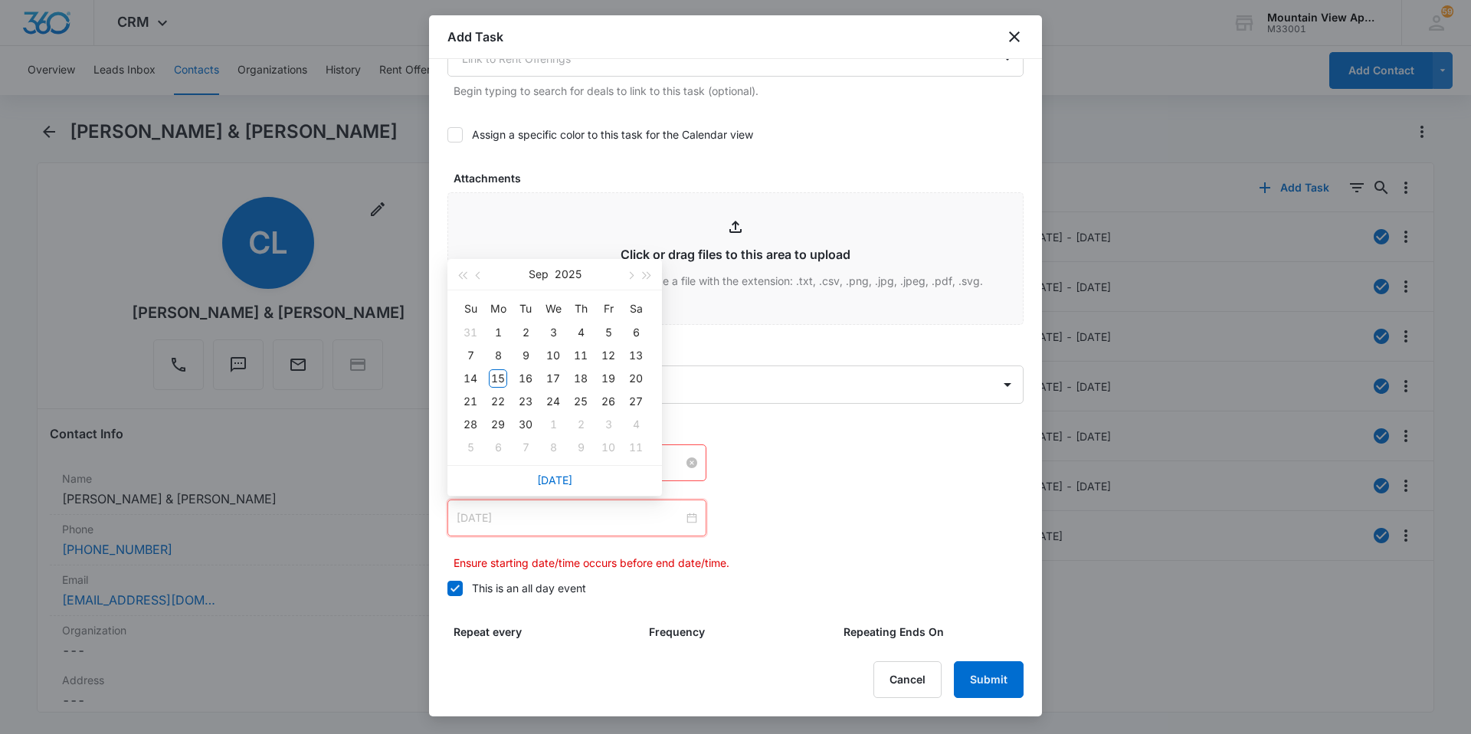
type input "Oct 9, 2025"
click at [554, 483] on link "Today" at bounding box center [554, 480] width 35 height 13
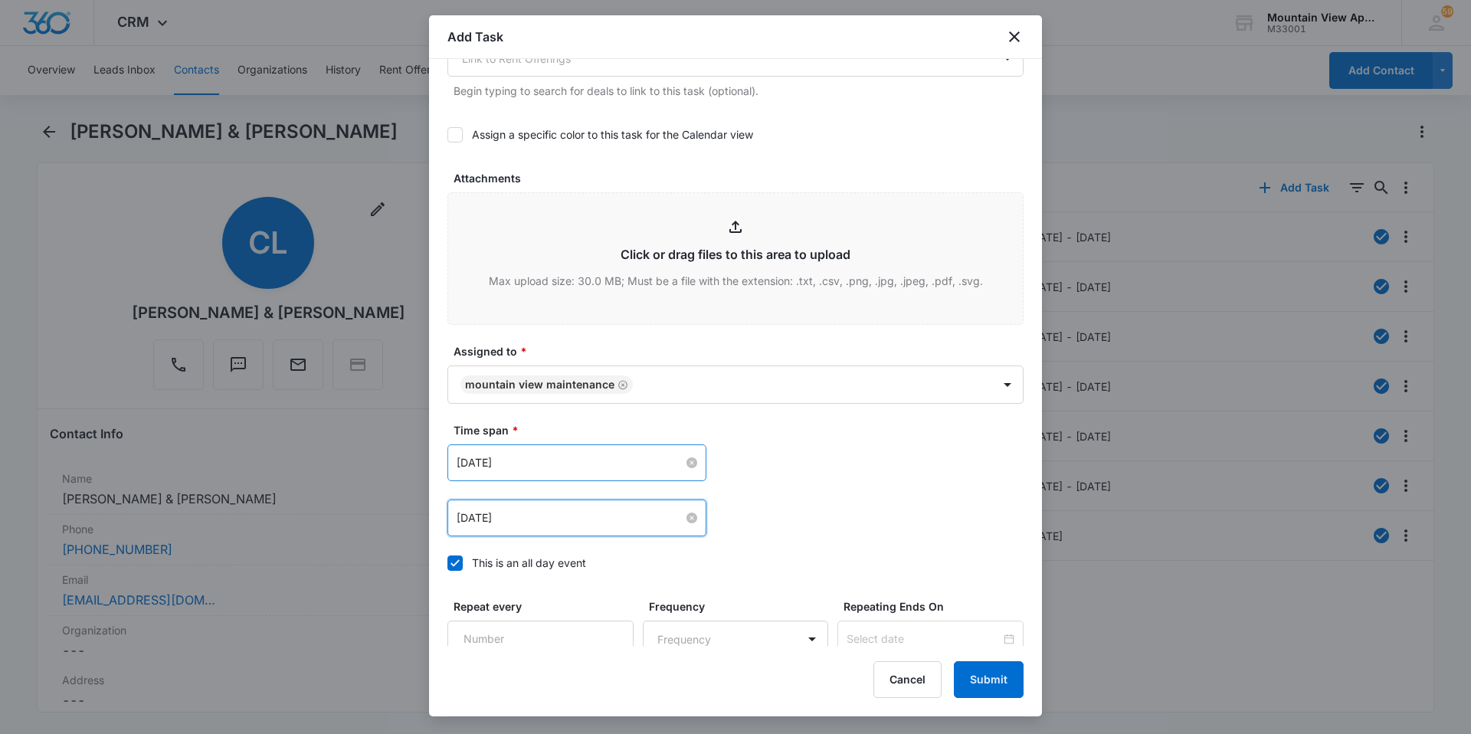
click at [687, 523] on div "Sep 15, 2025" at bounding box center [577, 518] width 241 height 17
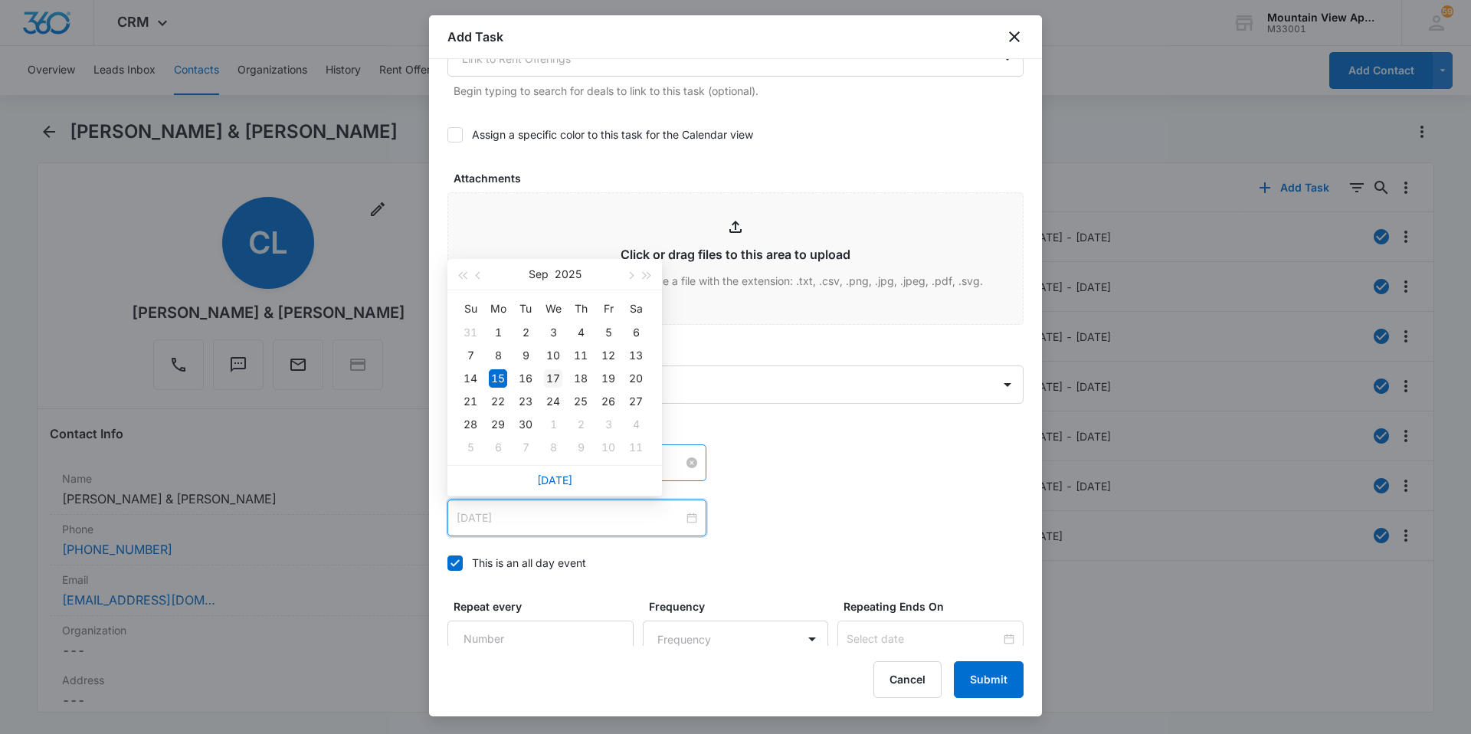
type input "Sep 17, 2025"
click at [551, 382] on div "17" at bounding box center [553, 378] width 18 height 18
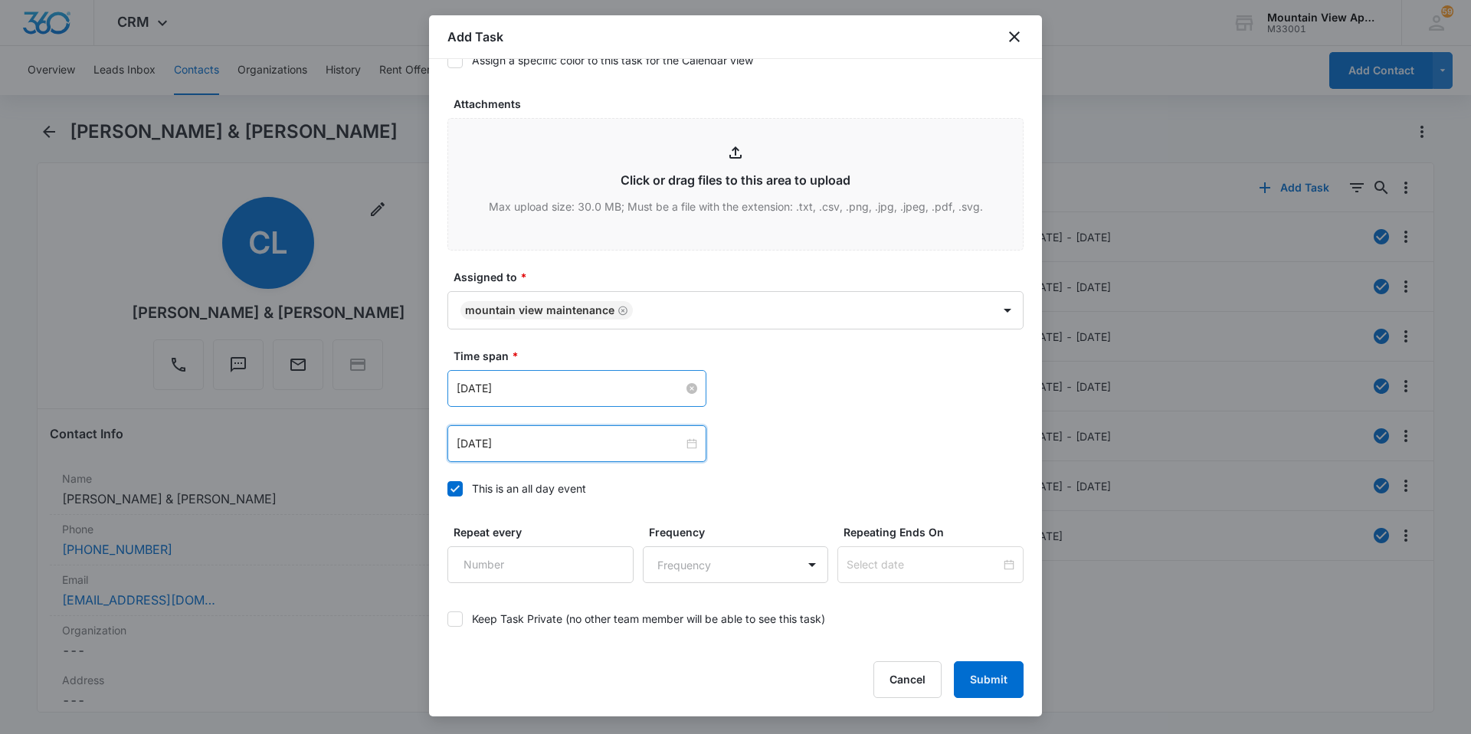
scroll to position [831, 0]
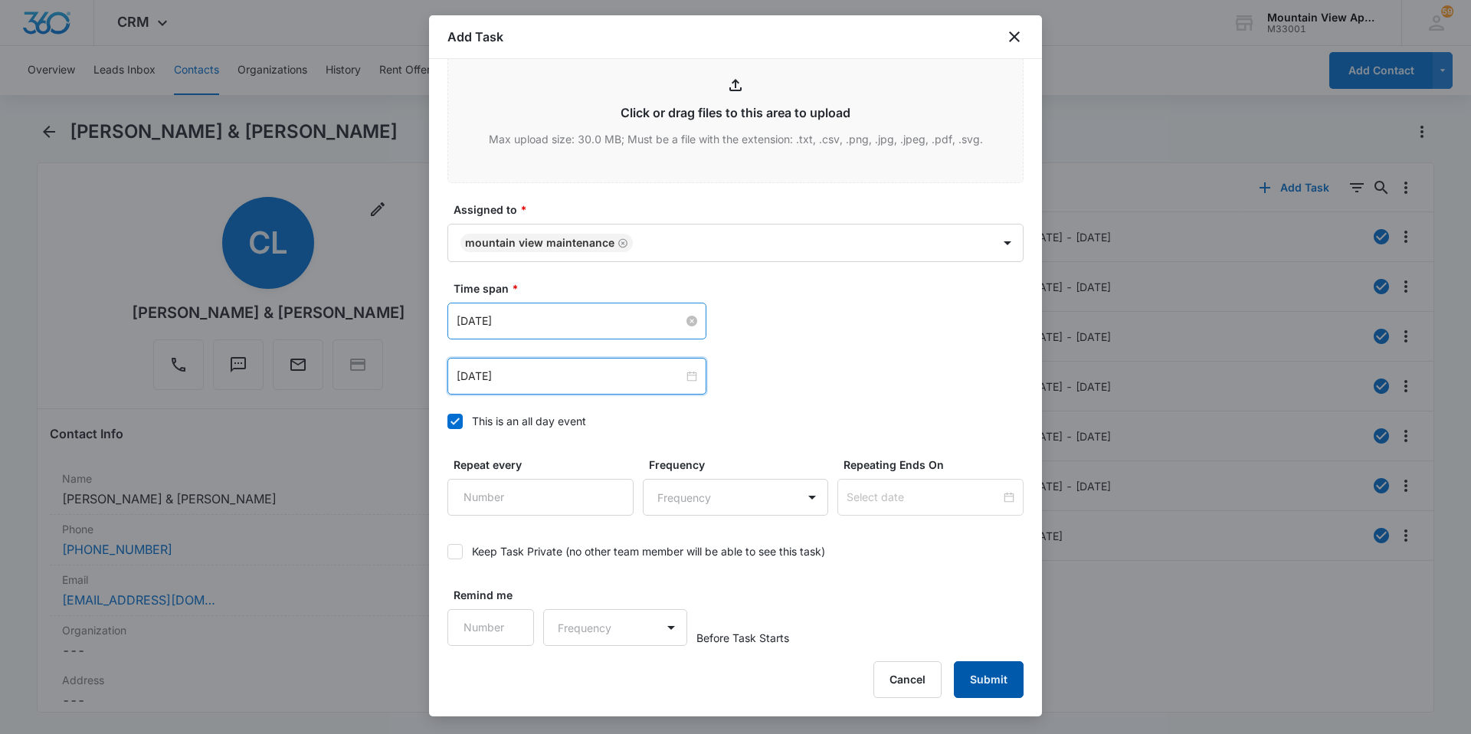
click at [980, 675] on button "Submit" at bounding box center [989, 679] width 70 height 37
